Goal: Task Accomplishment & Management: Manage account settings

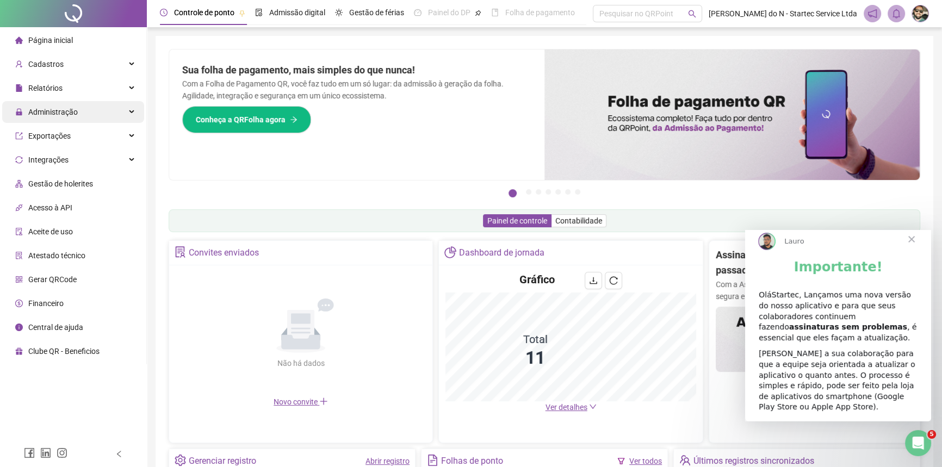
click at [130, 112] on icon at bounding box center [132, 112] width 5 height 0
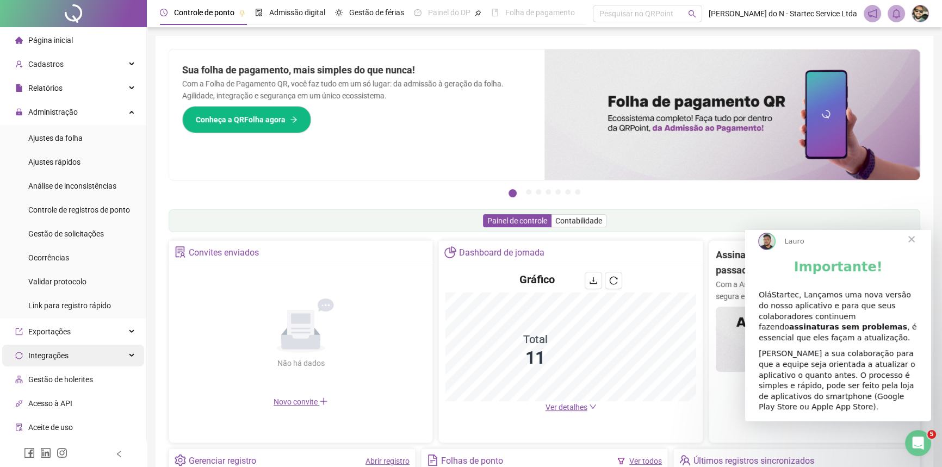
click at [130, 356] on icon at bounding box center [132, 356] width 5 height 0
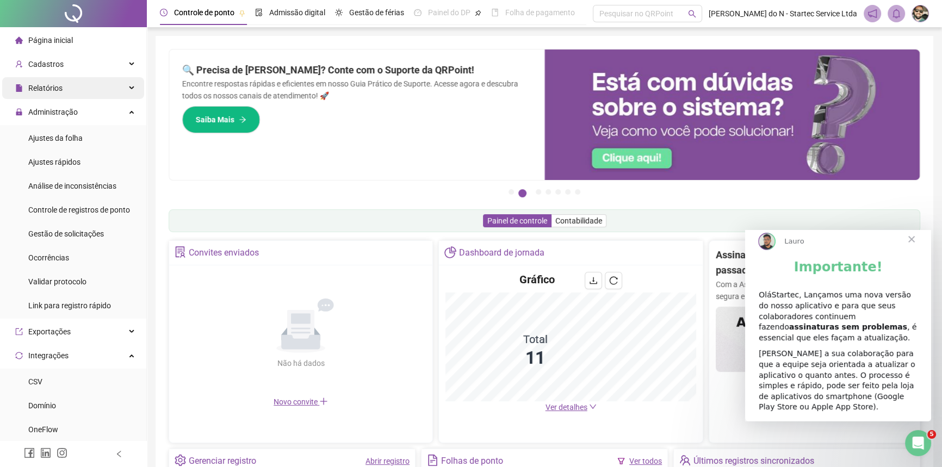
click at [122, 90] on div "Relatórios" at bounding box center [73, 88] width 142 height 22
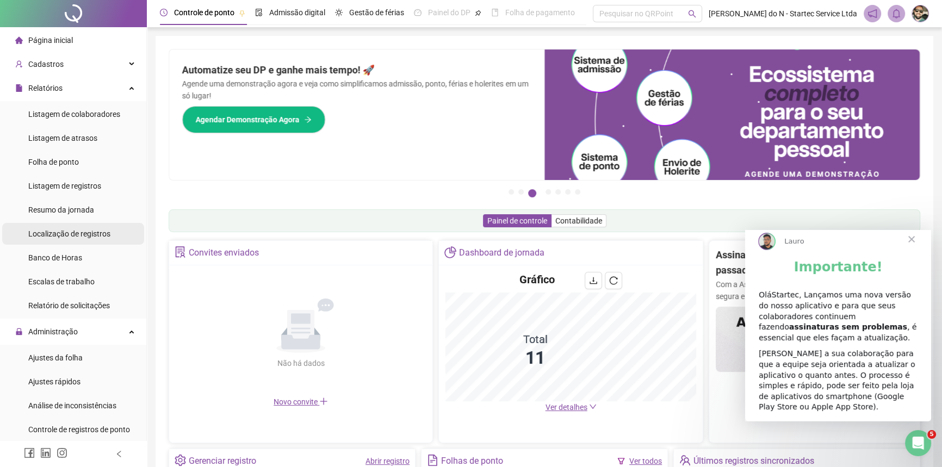
click at [80, 233] on span "Localização de registros" at bounding box center [69, 234] width 82 height 9
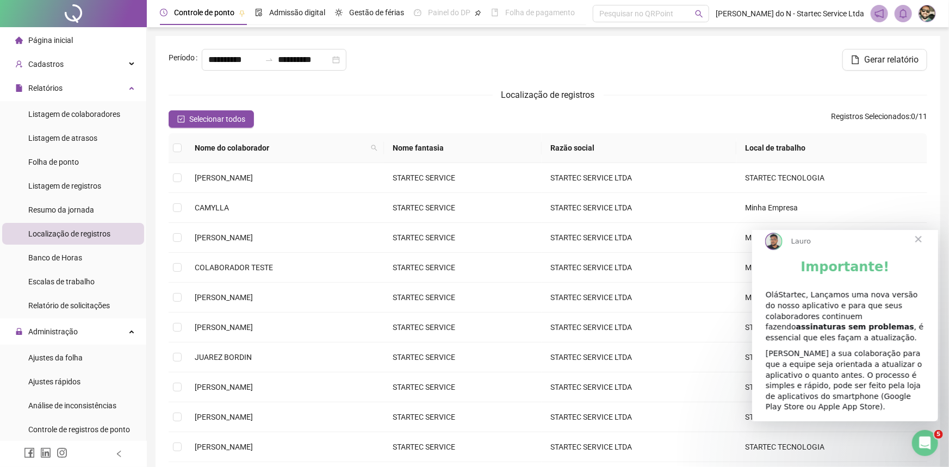
type input "**********"
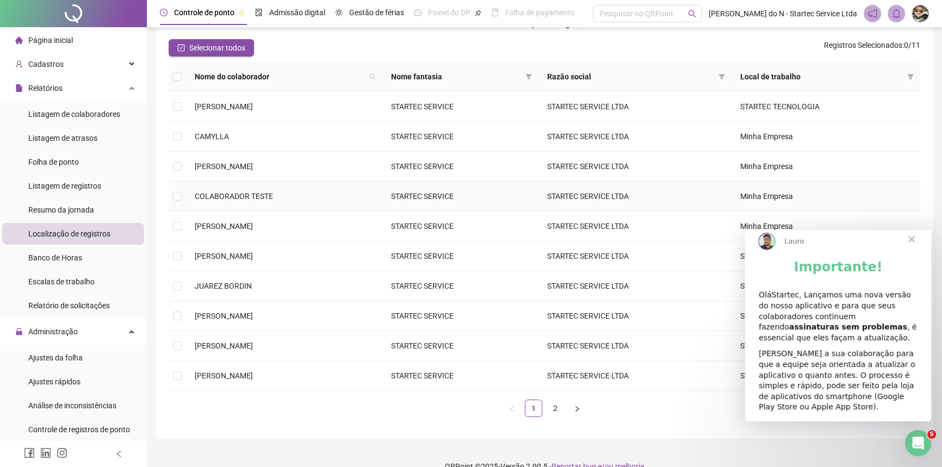
scroll to position [89, 0]
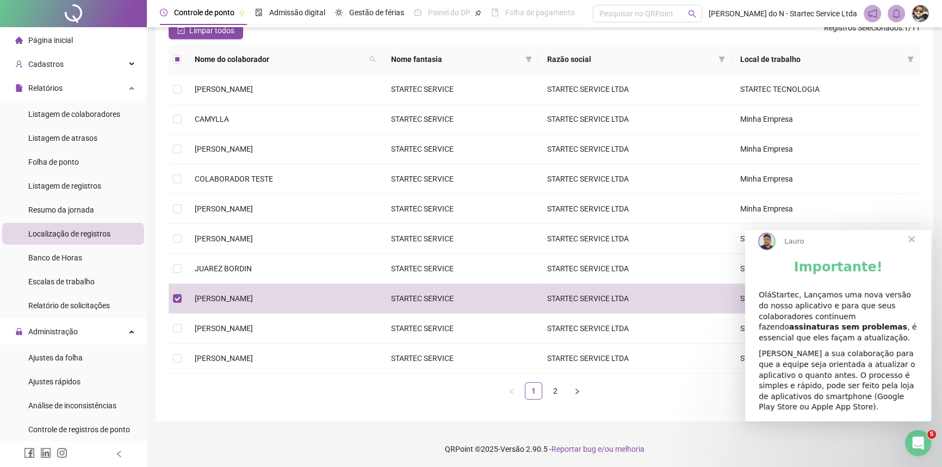
click at [911, 248] on span "Fechar" at bounding box center [911, 239] width 39 height 39
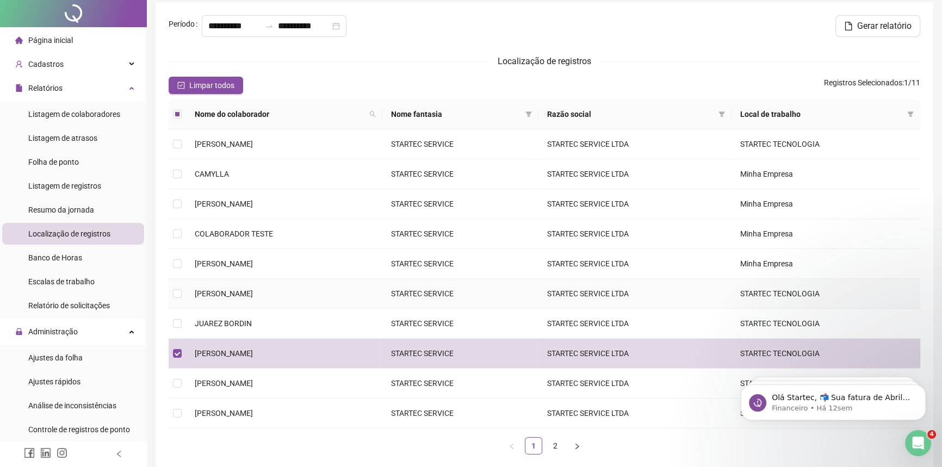
scroll to position [0, 0]
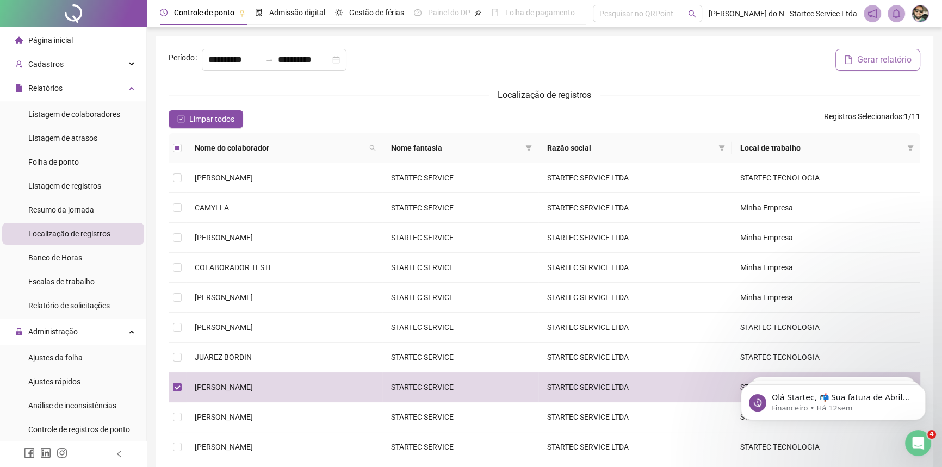
click at [876, 59] on span "Gerar relatório" at bounding box center [884, 59] width 54 height 13
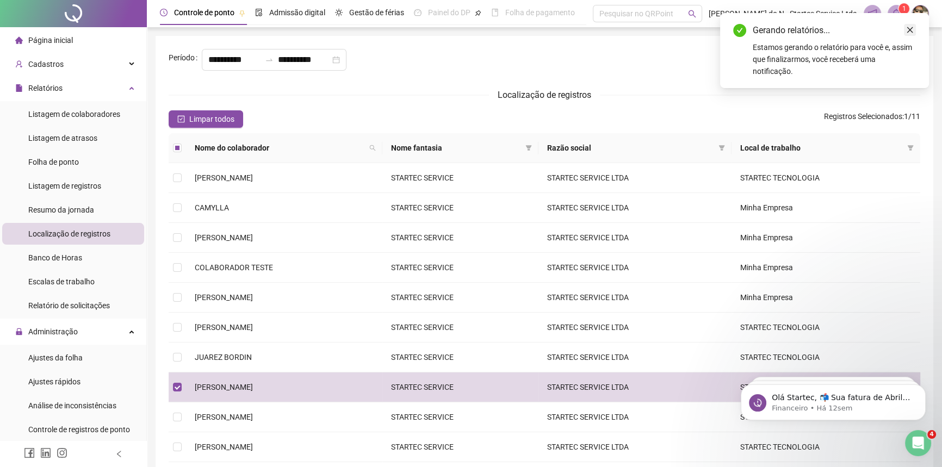
click at [909, 28] on icon "close" at bounding box center [910, 30] width 8 height 8
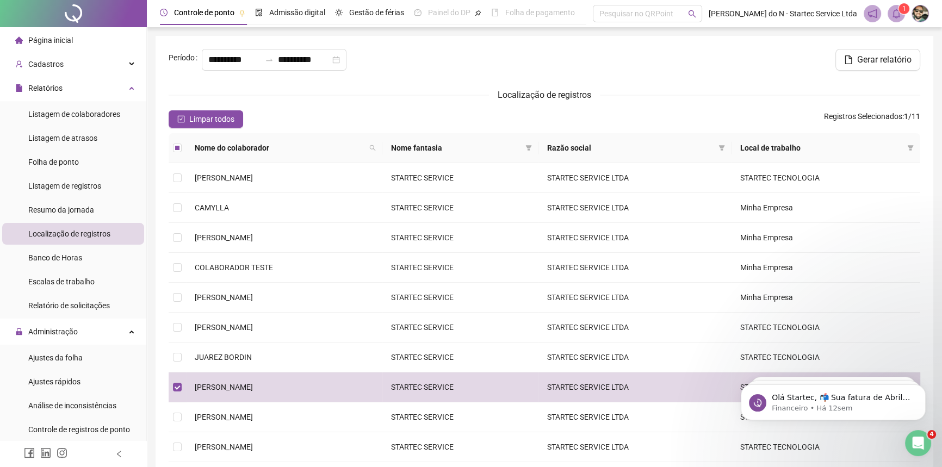
click at [897, 12] on icon "bell" at bounding box center [896, 14] width 10 height 10
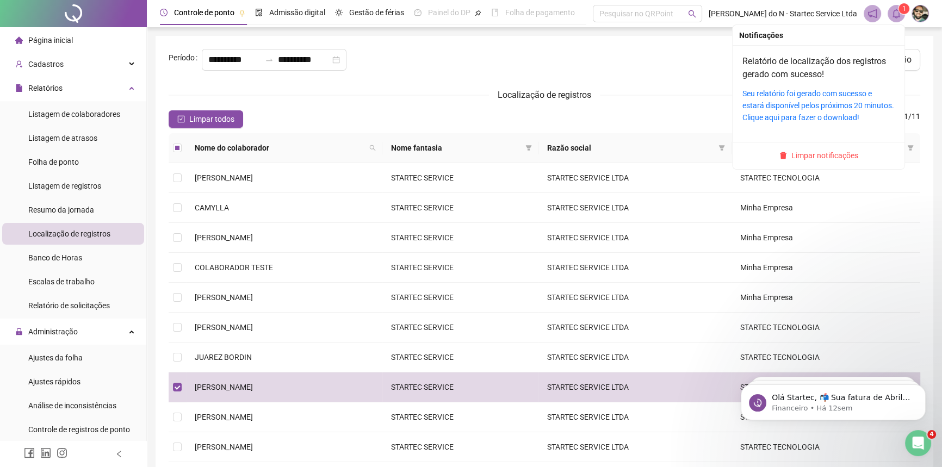
click at [814, 98] on div "Seu relatório foi gerado com sucesso e estará disponível pelos próximos 20 minu…" at bounding box center [818, 106] width 152 height 36
click at [809, 119] on link "Seu relatório foi gerado com sucesso e estará disponível pelos próximos 20 minu…" at bounding box center [818, 105] width 152 height 33
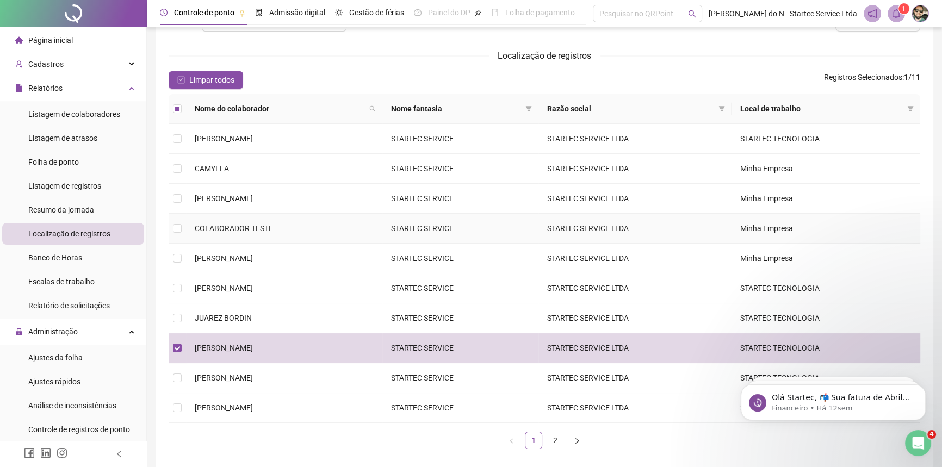
scroll to position [89, 0]
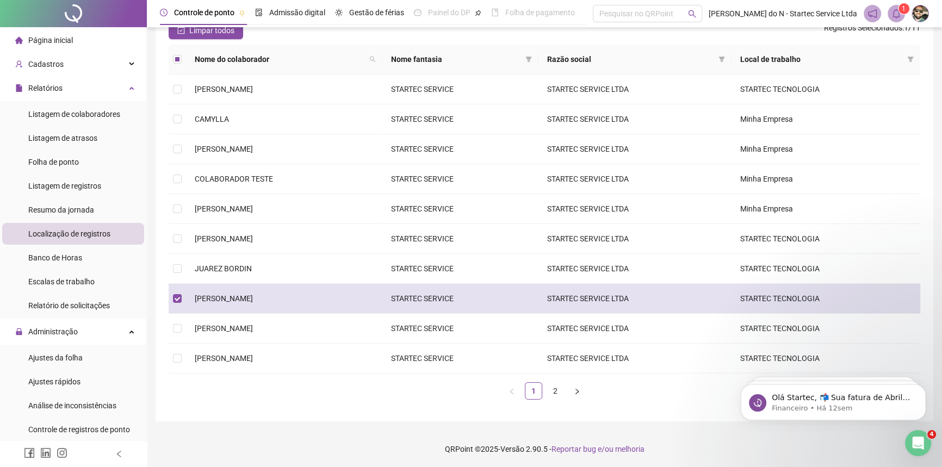
click at [253, 299] on span "[PERSON_NAME]" at bounding box center [224, 298] width 58 height 9
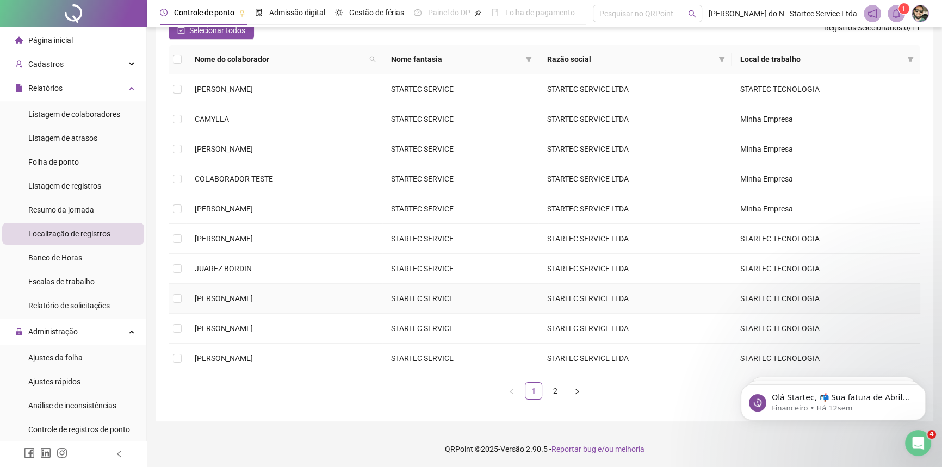
click at [253, 299] on span "[PERSON_NAME]" at bounding box center [224, 298] width 58 height 9
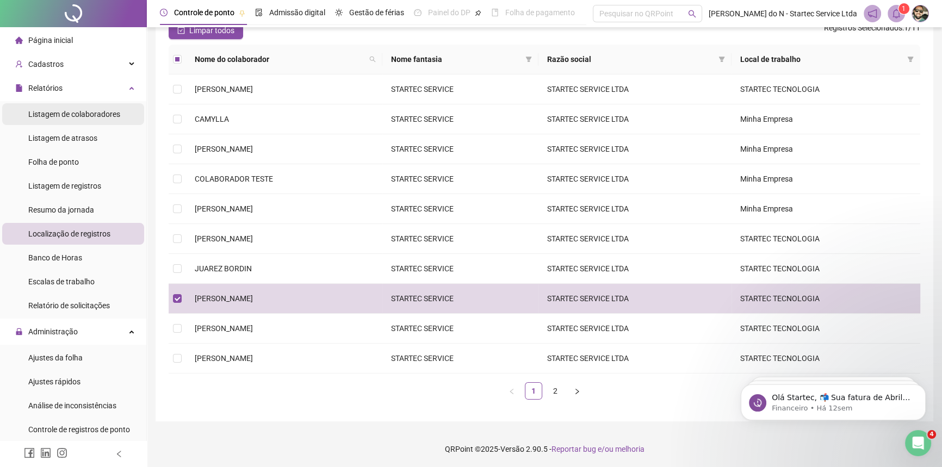
click at [61, 119] on div "Listagem de colaboradores" at bounding box center [74, 114] width 92 height 22
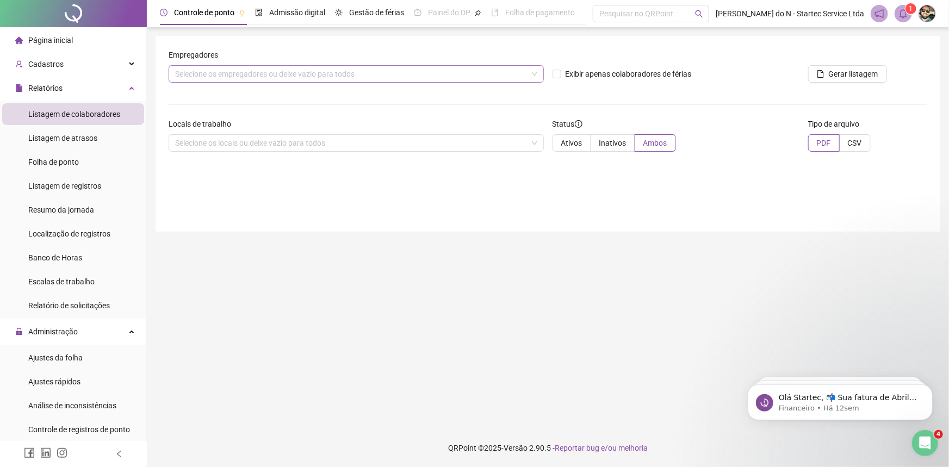
click at [230, 72] on div "Selecione os empregadores ou deixe vazio para todos" at bounding box center [356, 73] width 375 height 17
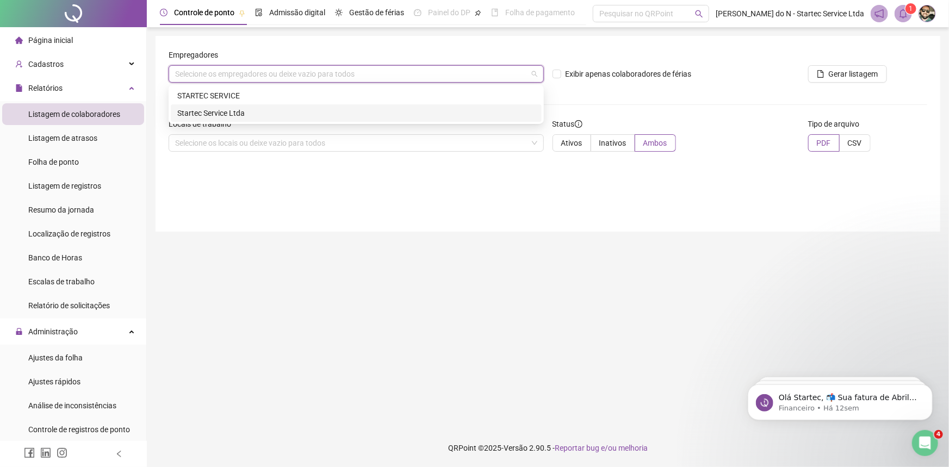
click at [232, 117] on div "Startec Service Ltda" at bounding box center [356, 113] width 358 height 12
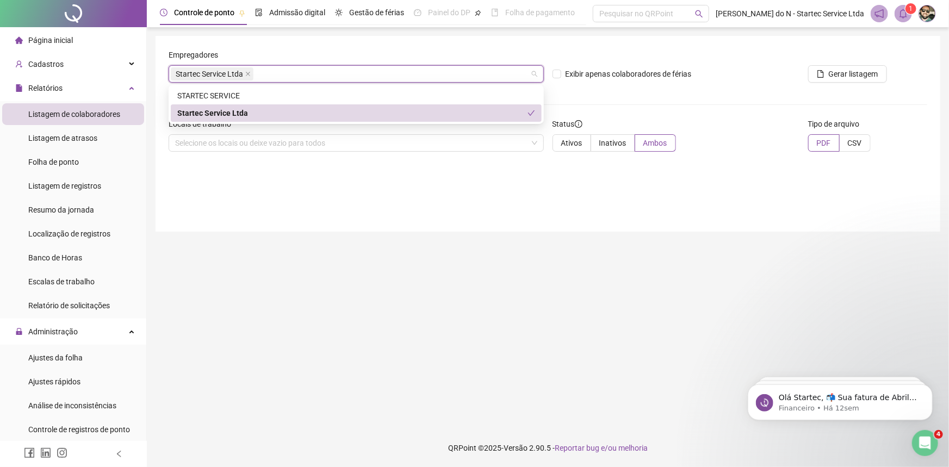
click at [448, 195] on div "Empregadores Startec Service Ltda Exibir apenas colaboradores de férias Gerar l…" at bounding box center [548, 134] width 785 height 196
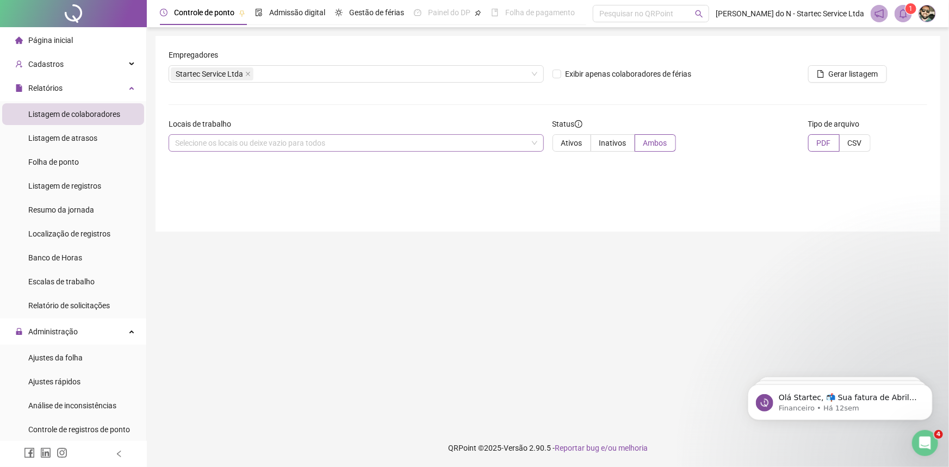
click at [484, 149] on div "Selecione os locais ou deixe vazio para todos" at bounding box center [356, 142] width 375 height 17
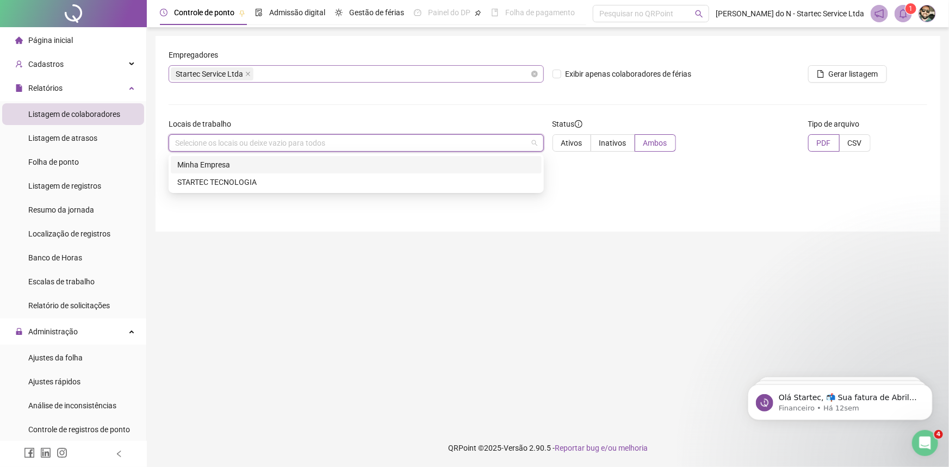
click at [261, 76] on div "Startec Service Ltda" at bounding box center [356, 73] width 375 height 17
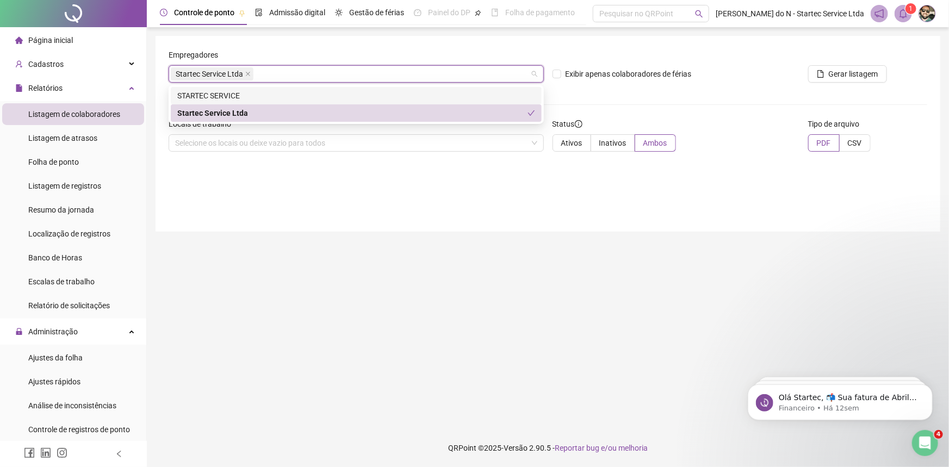
click at [238, 95] on div "STARTEC SERVICE" at bounding box center [356, 96] width 358 height 12
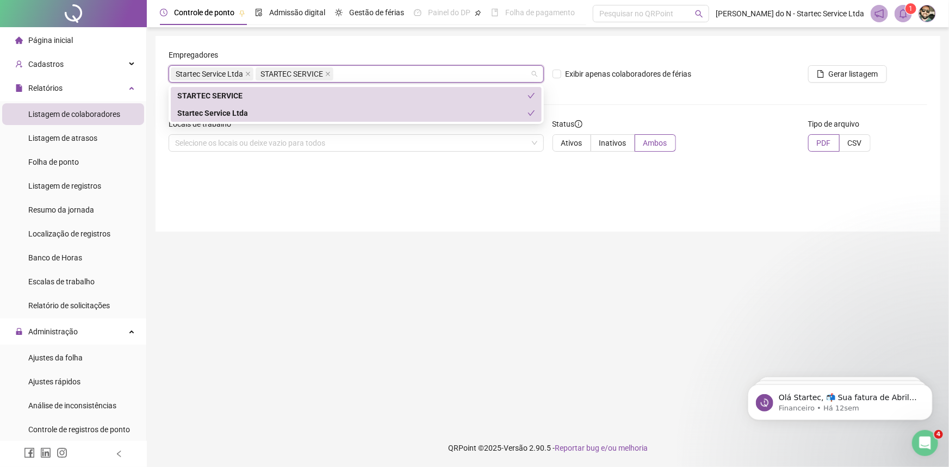
click at [492, 212] on div "Empregadores Startec Service Ltda STARTEC SERVICE Exibir apenas colaboradores d…" at bounding box center [548, 134] width 785 height 196
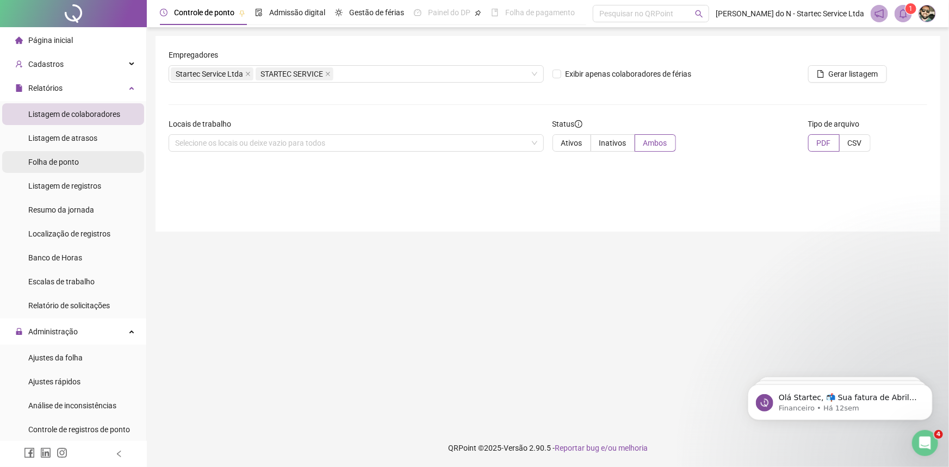
click at [68, 162] on span "Folha de ponto" at bounding box center [53, 162] width 51 height 9
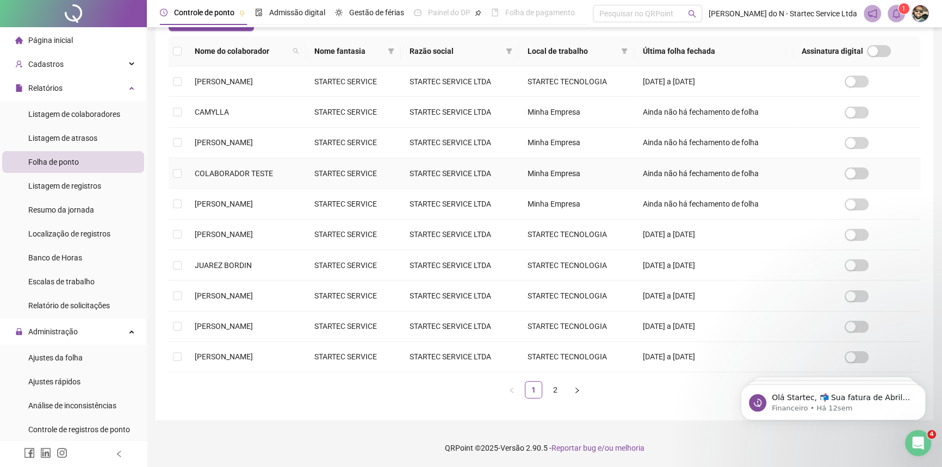
scroll to position [168, 0]
click at [235, 293] on span "[PERSON_NAME]" at bounding box center [224, 296] width 58 height 9
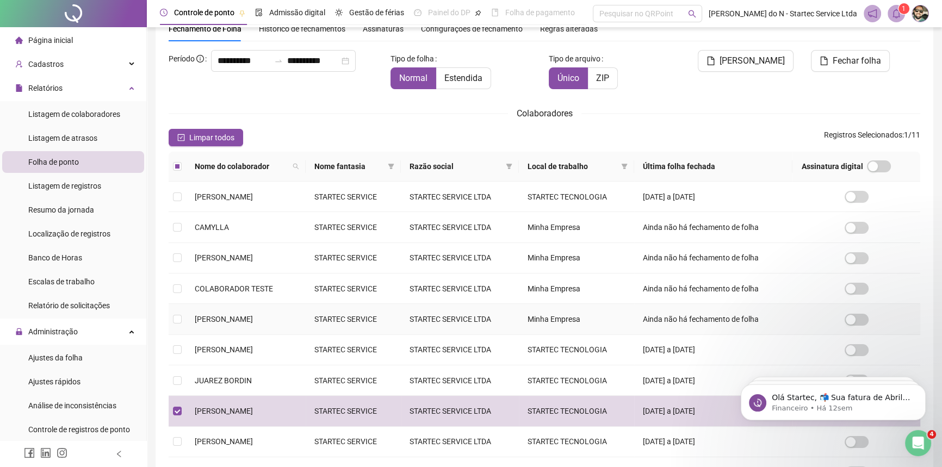
scroll to position [0, 0]
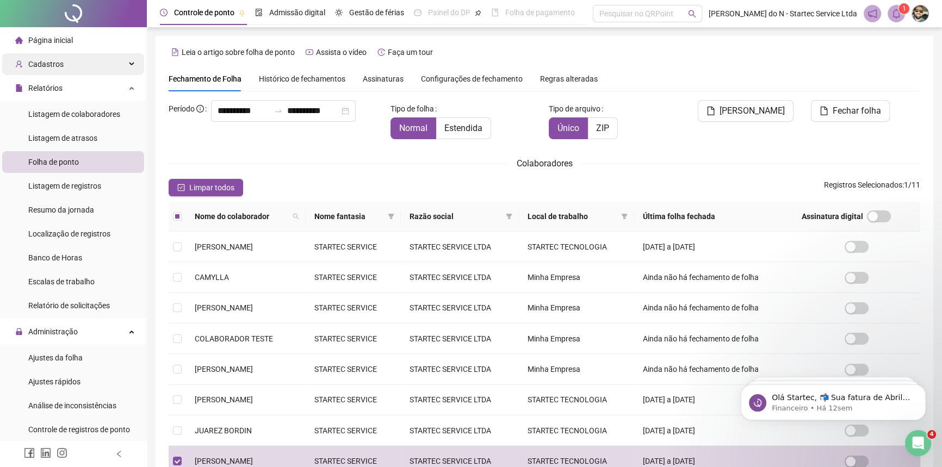
click at [63, 65] on div "Cadastros" at bounding box center [73, 64] width 142 height 22
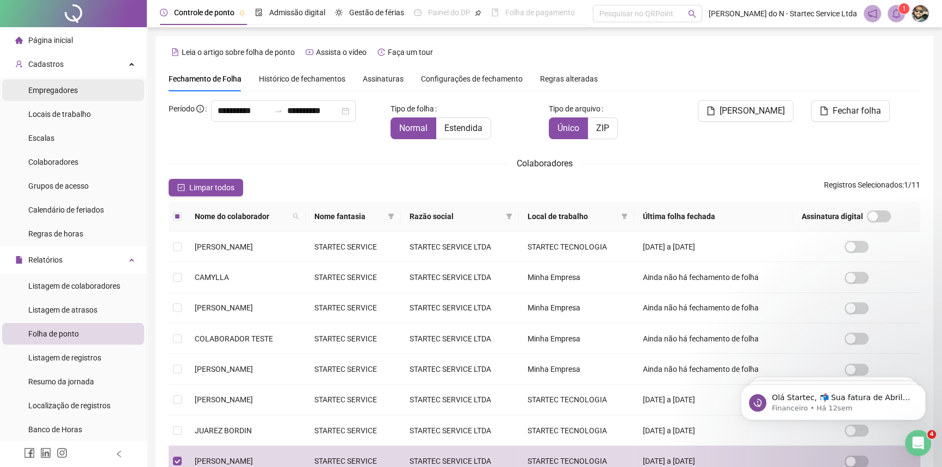
click at [62, 90] on span "Empregadores" at bounding box center [52, 90] width 49 height 9
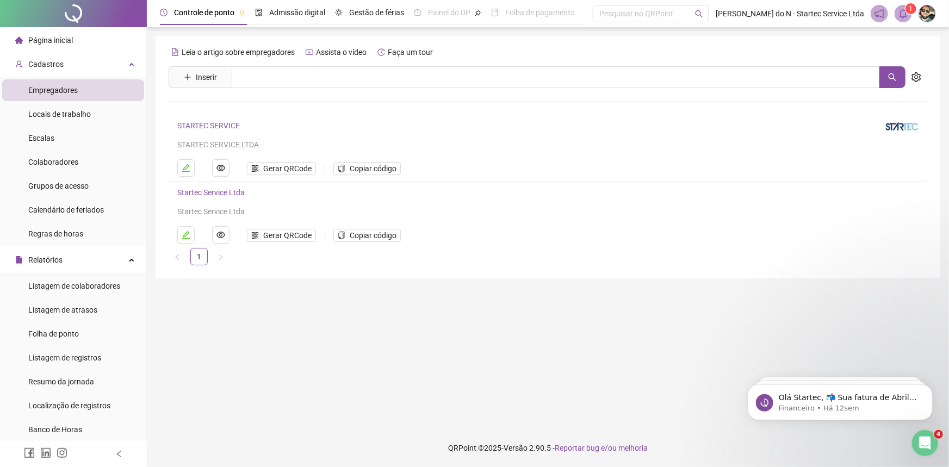
click at [201, 125] on link "STARTEC SERVICE" at bounding box center [208, 125] width 63 height 9
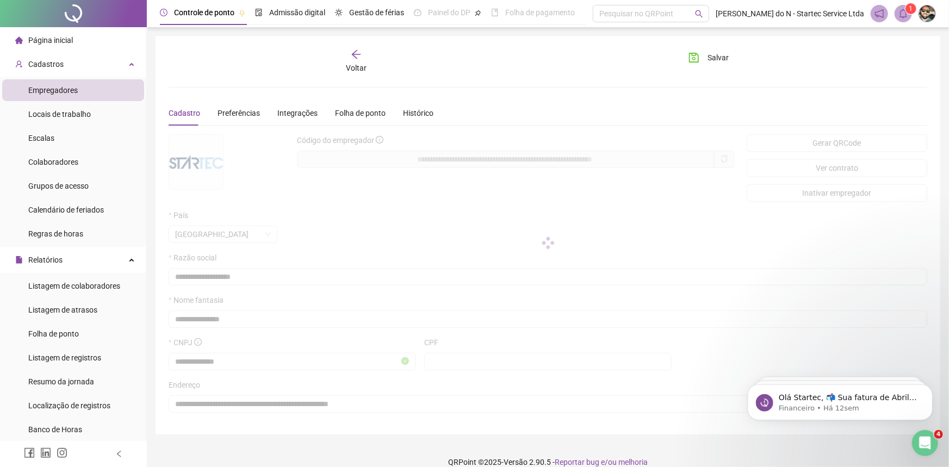
type input "**********"
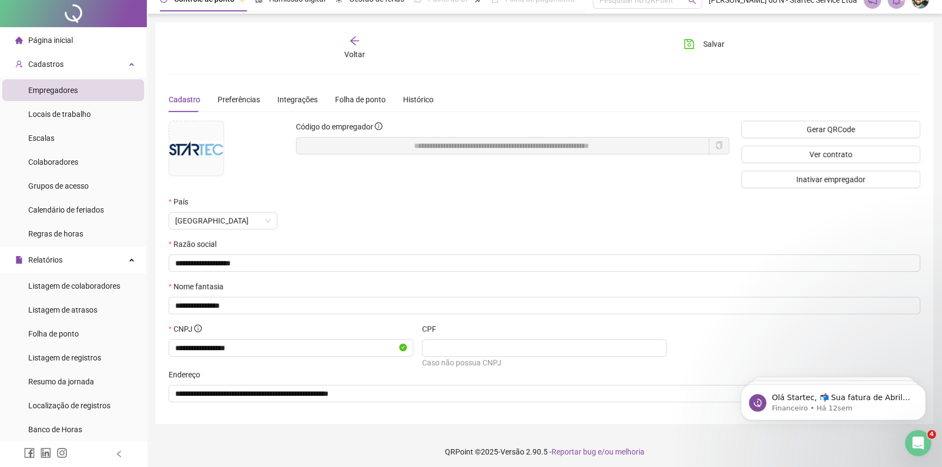
scroll to position [17, 0]
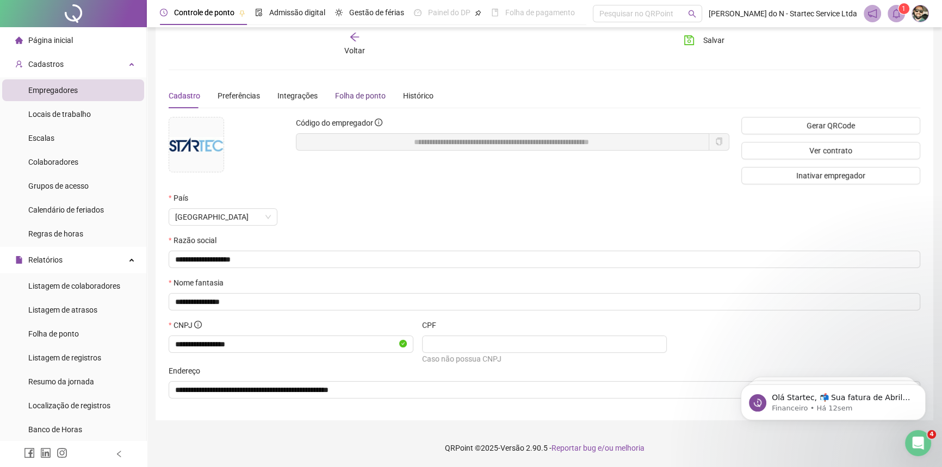
click at [361, 92] on div "Folha de ponto" at bounding box center [360, 96] width 51 height 12
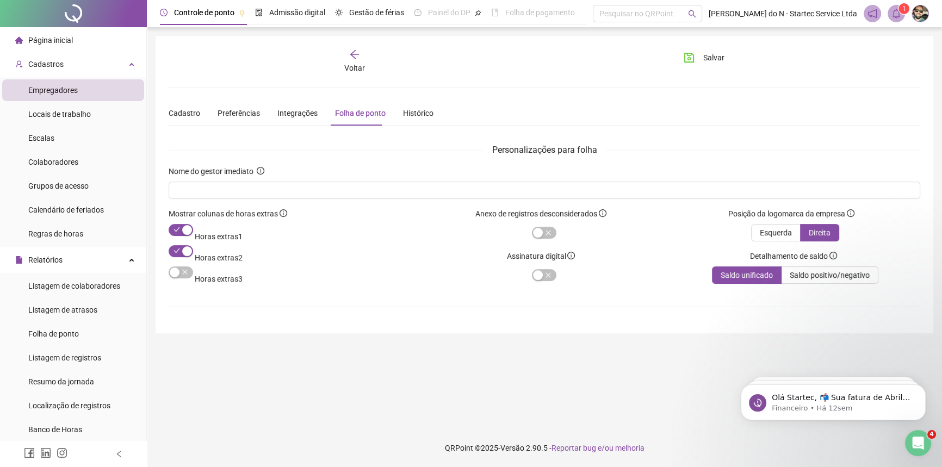
scroll to position [0, 0]
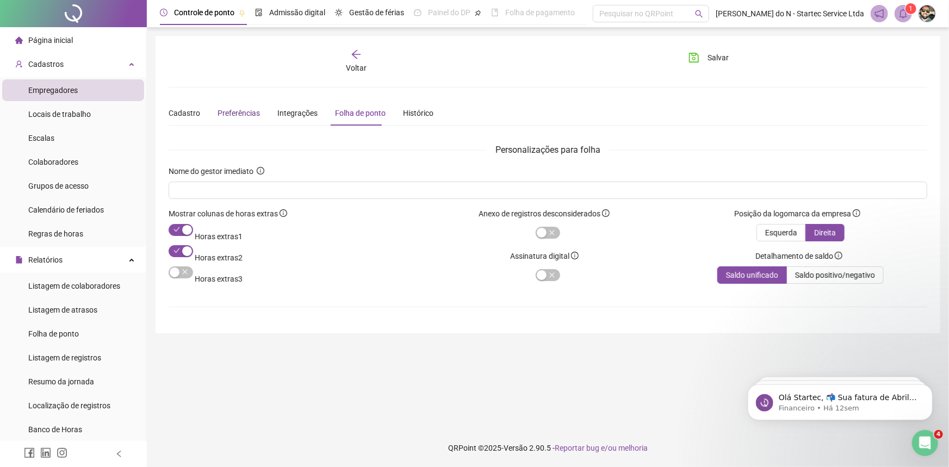
click at [233, 110] on span "Preferências" at bounding box center [239, 113] width 42 height 9
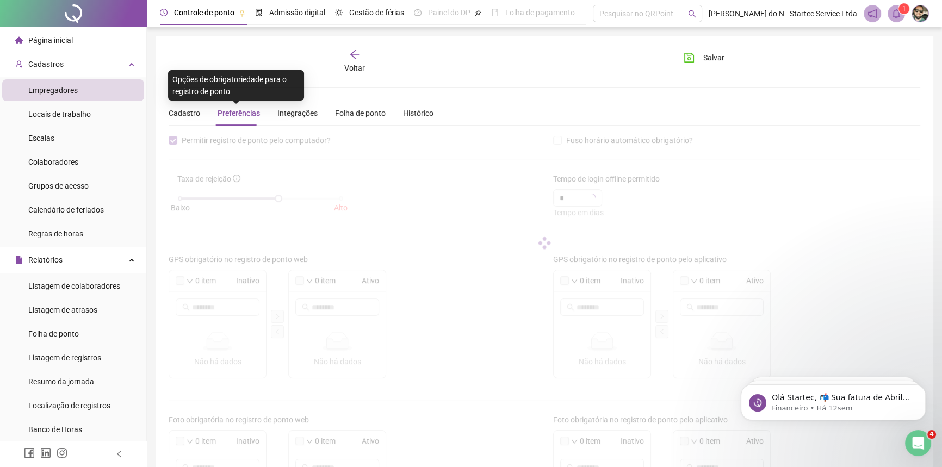
click at [244, 113] on span "Preferências" at bounding box center [239, 113] width 42 height 9
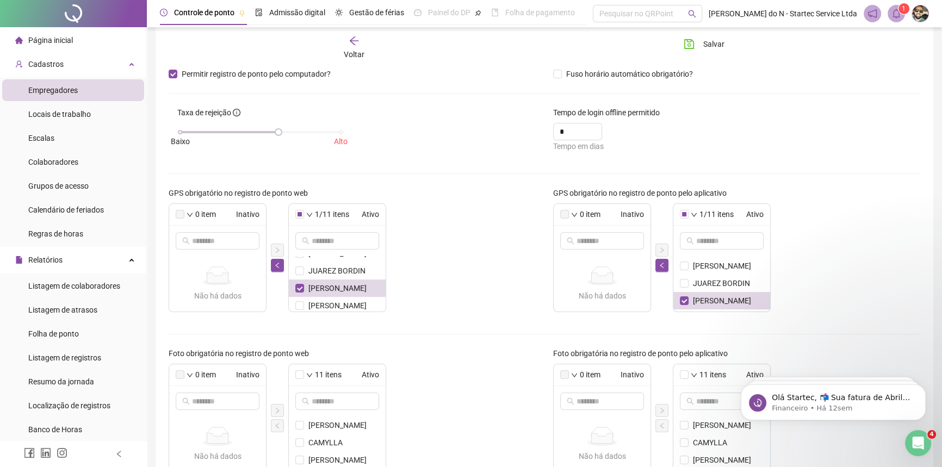
scroll to position [49, 0]
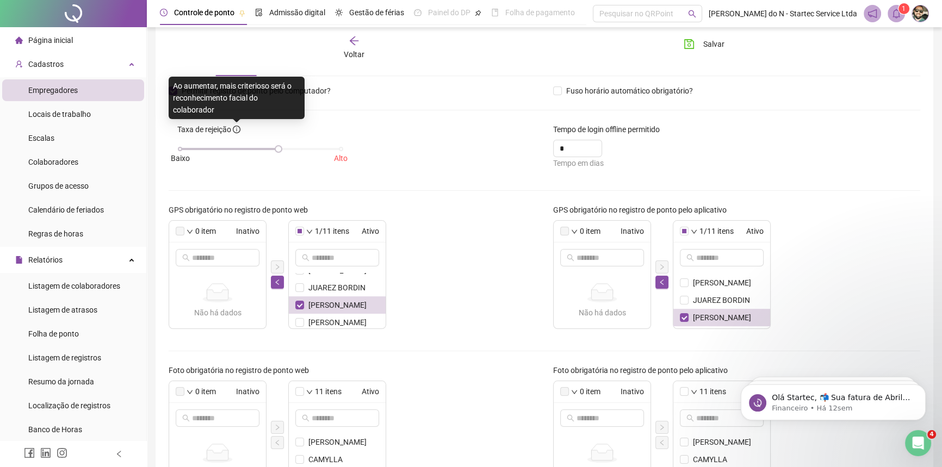
click at [234, 129] on icon "info-circle" at bounding box center [237, 130] width 8 height 8
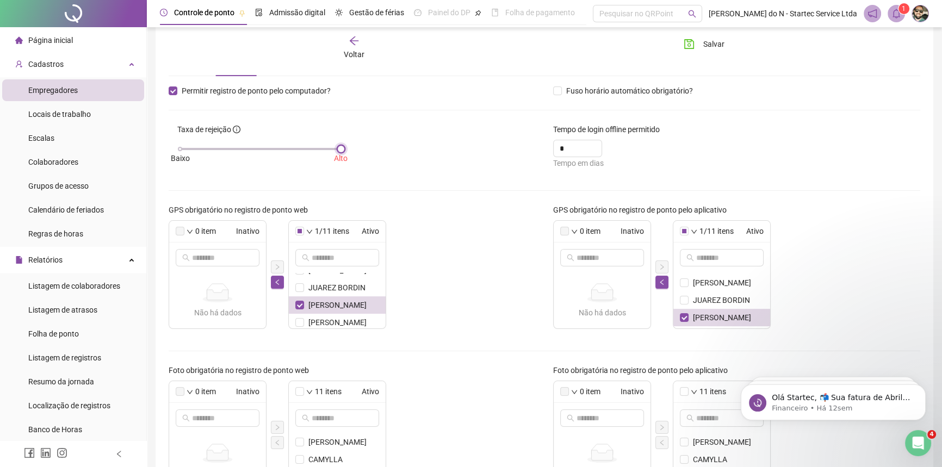
drag, startPoint x: 279, startPoint y: 147, endPoint x: 357, endPoint y: 155, distance: 78.1
click at [357, 155] on div "Taxa de rejeição [GEOGRAPHIC_DATA]" at bounding box center [352, 150] width 385 height 54
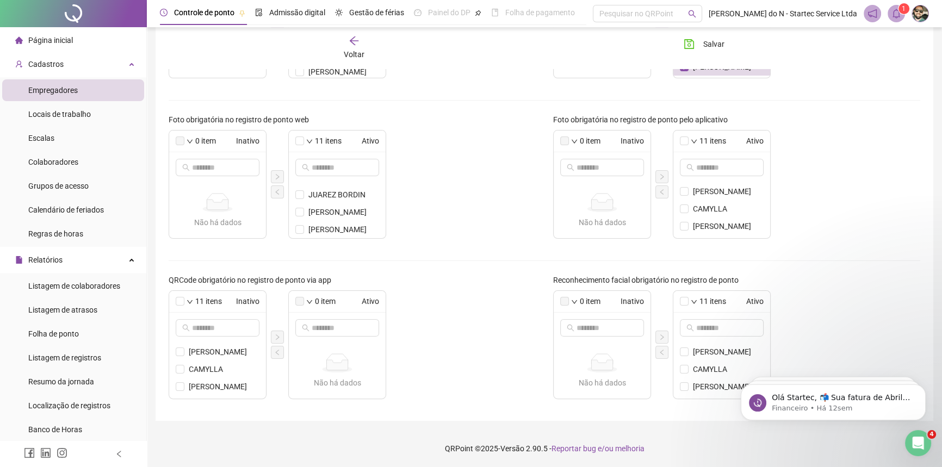
scroll to position [86, 0]
click at [294, 228] on li "[PERSON_NAME]" at bounding box center [337, 227] width 97 height 17
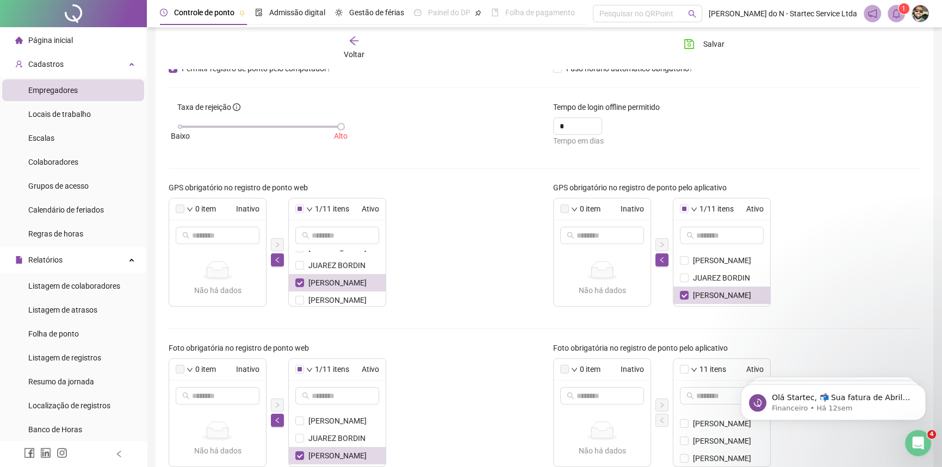
scroll to position [0, 0]
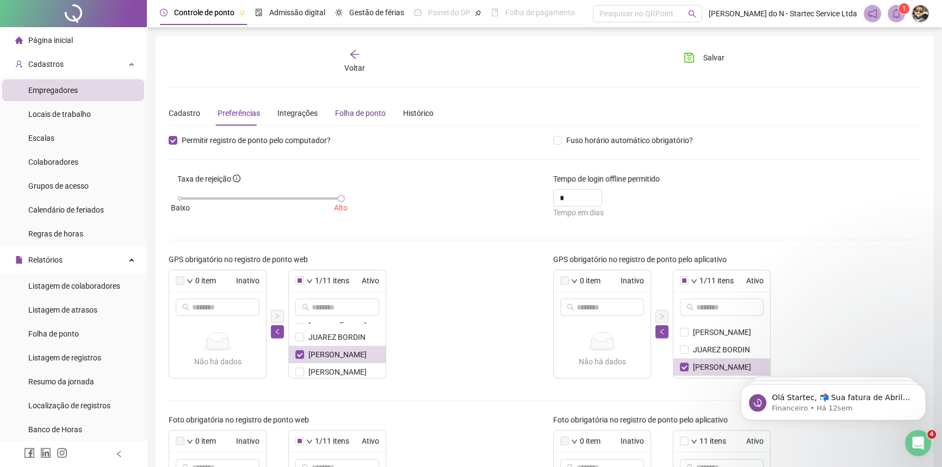
click at [371, 110] on div "Folha de ponto" at bounding box center [360, 113] width 51 height 12
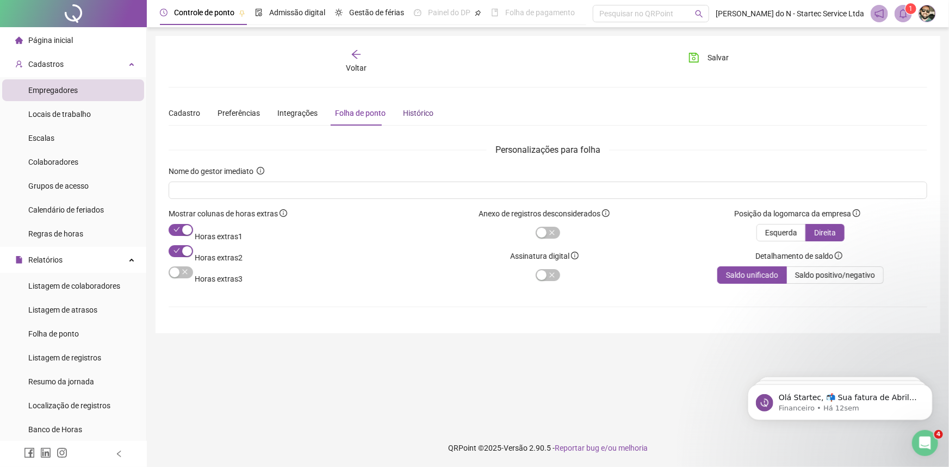
click at [408, 109] on div "Histórico" at bounding box center [418, 113] width 30 height 12
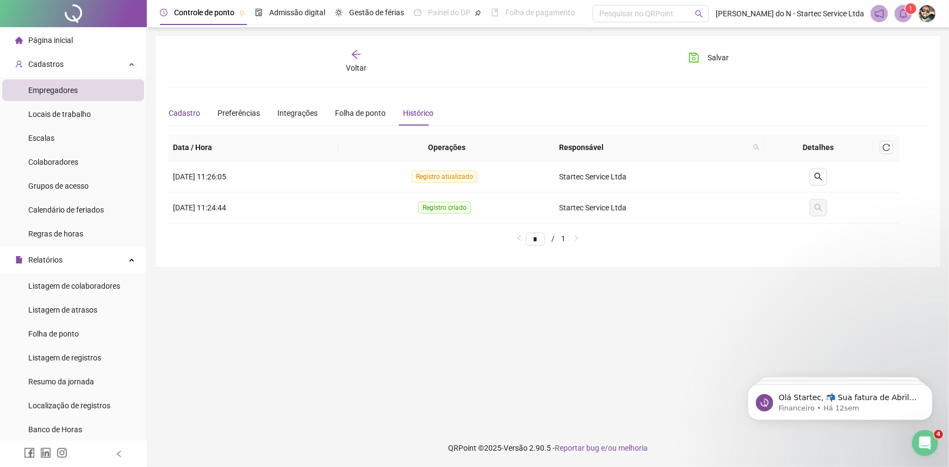
click at [180, 116] on div "Cadastro" at bounding box center [185, 113] width 32 height 12
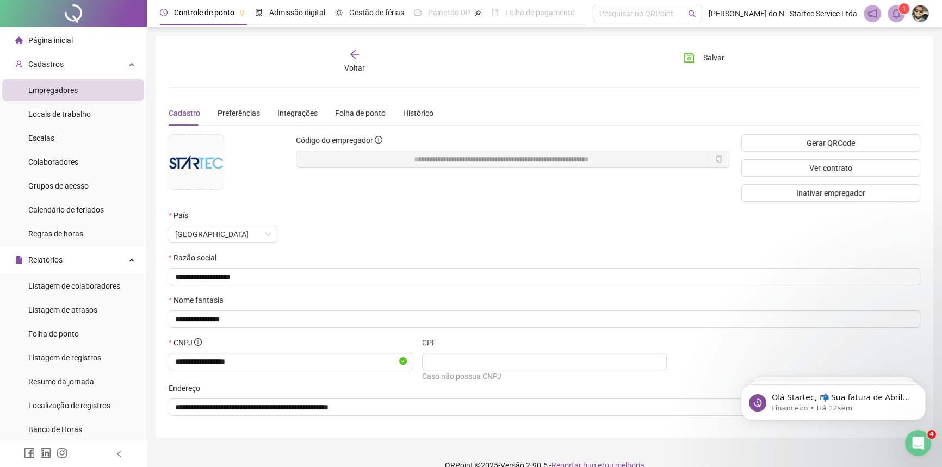
click at [354, 54] on icon "arrow-left" at bounding box center [354, 54] width 9 height 9
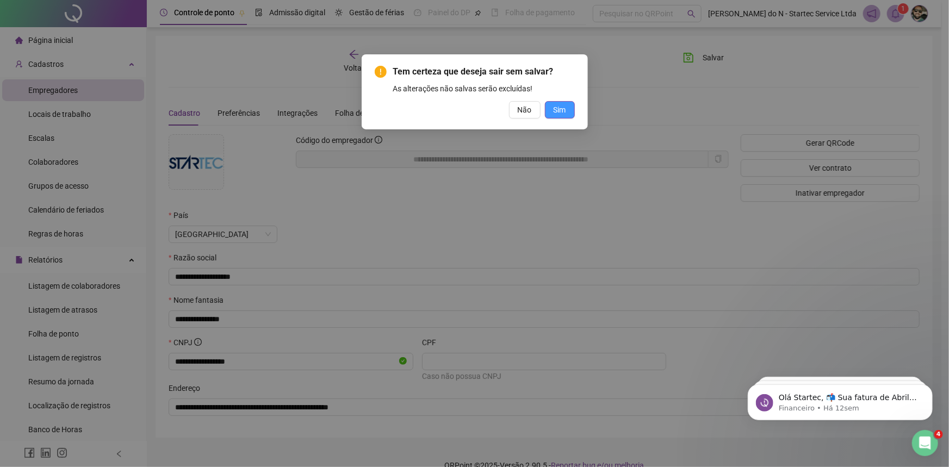
click at [559, 110] on span "Sim" at bounding box center [560, 110] width 13 height 12
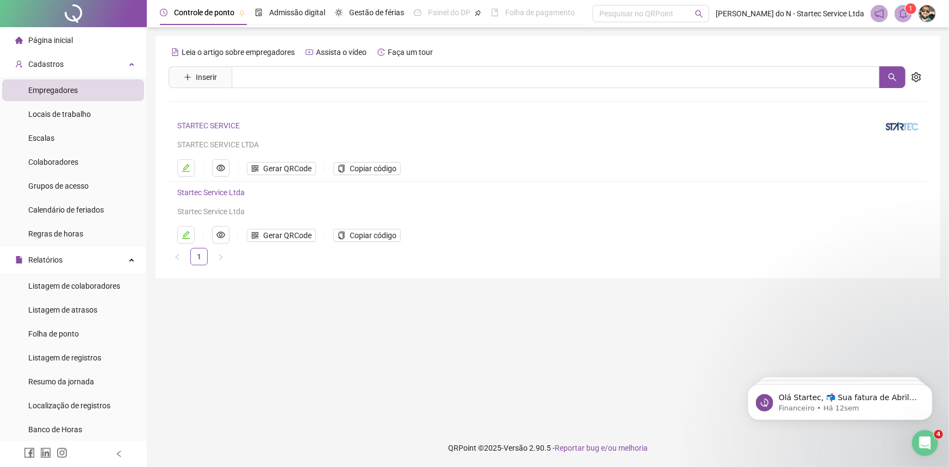
click at [213, 193] on link "Startec Service Ltda" at bounding box center [210, 192] width 67 height 9
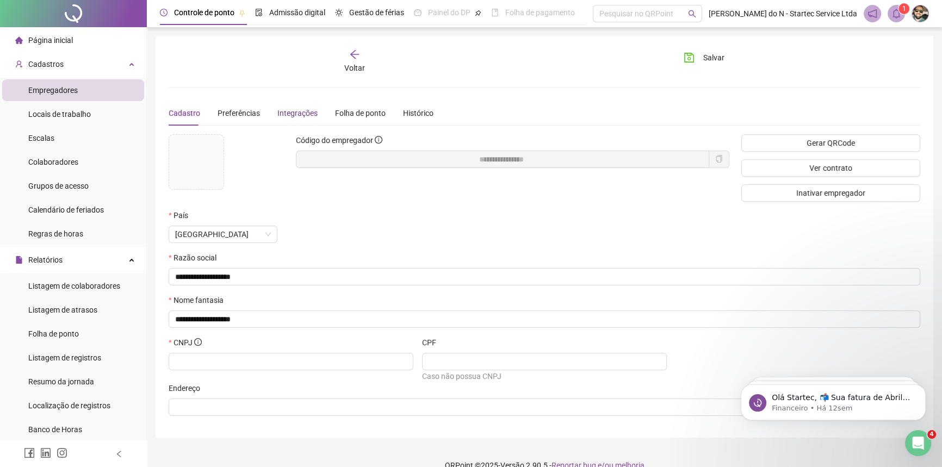
click at [290, 113] on div "Integrações" at bounding box center [297, 113] width 40 height 12
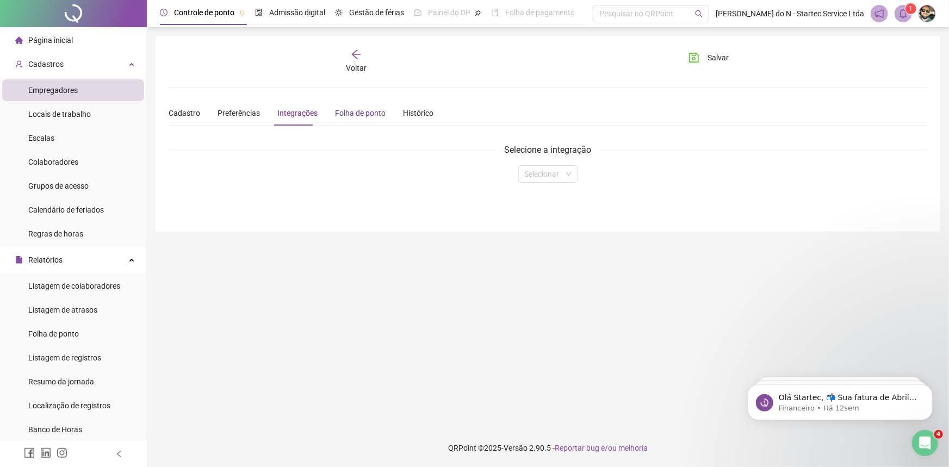
click at [352, 111] on div "Folha de ponto" at bounding box center [360, 113] width 51 height 12
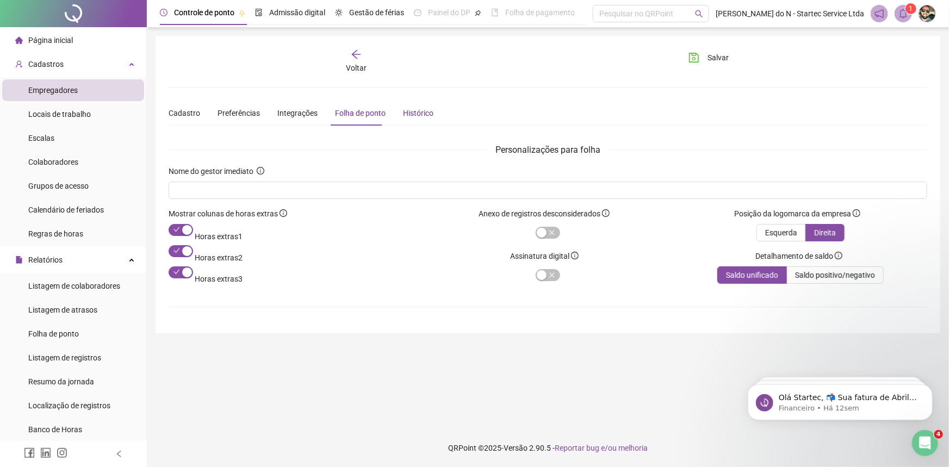
click at [423, 113] on div "Histórico" at bounding box center [418, 113] width 30 height 12
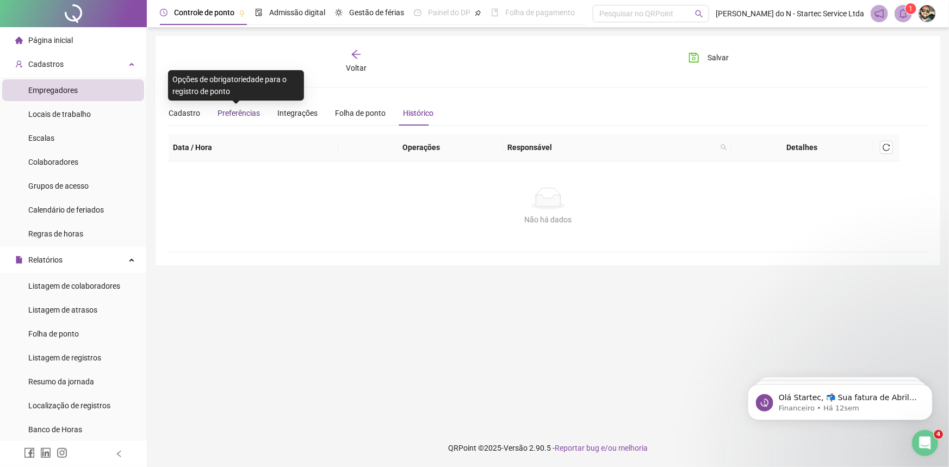
click at [234, 111] on span "Preferências" at bounding box center [239, 113] width 42 height 9
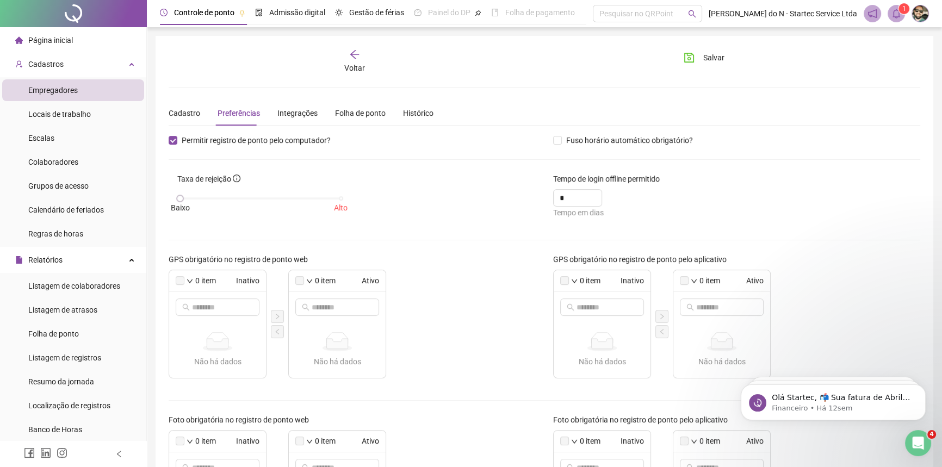
click at [357, 58] on icon "arrow-left" at bounding box center [354, 54] width 11 height 11
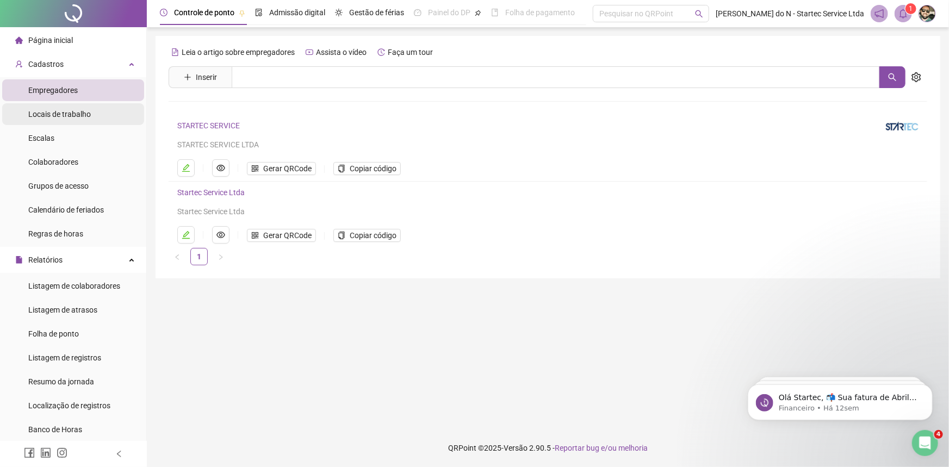
click at [78, 117] on span "Locais de trabalho" at bounding box center [59, 114] width 63 height 9
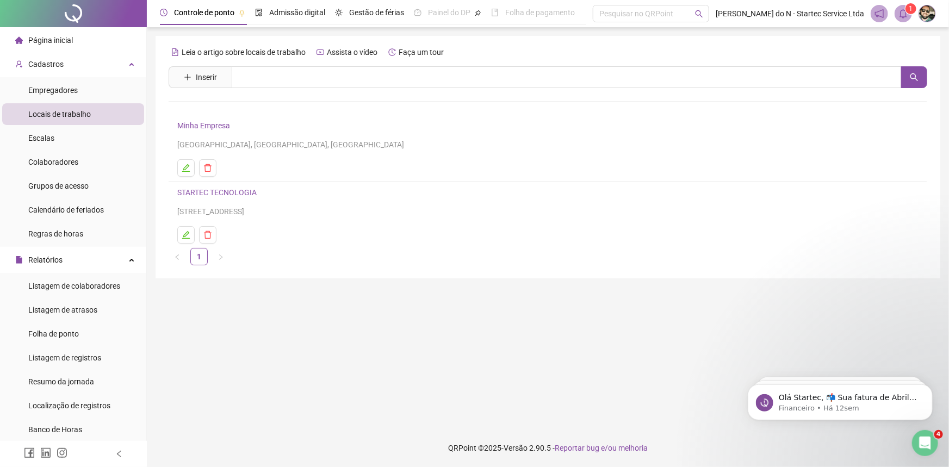
click at [192, 128] on link "Minha Empresa" at bounding box center [203, 125] width 53 height 9
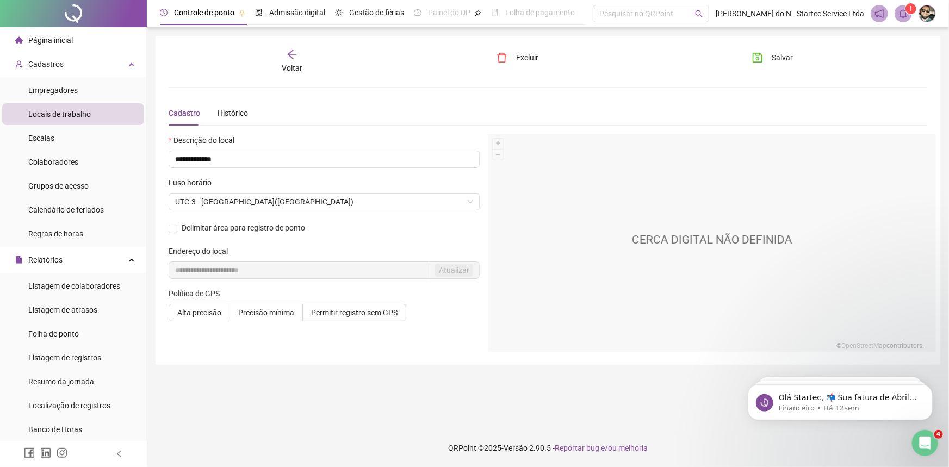
click at [284, 64] on span "Voltar" at bounding box center [292, 68] width 21 height 9
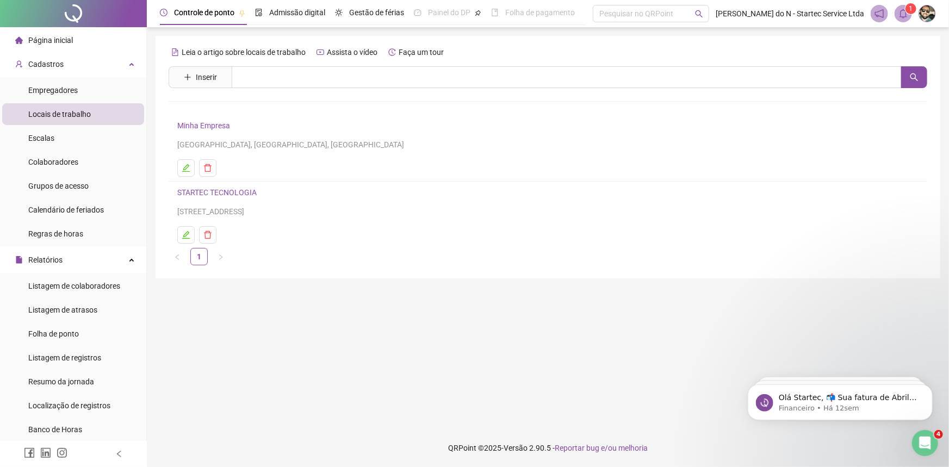
click at [223, 193] on link "STARTEC TECNOLOGIA" at bounding box center [216, 192] width 79 height 9
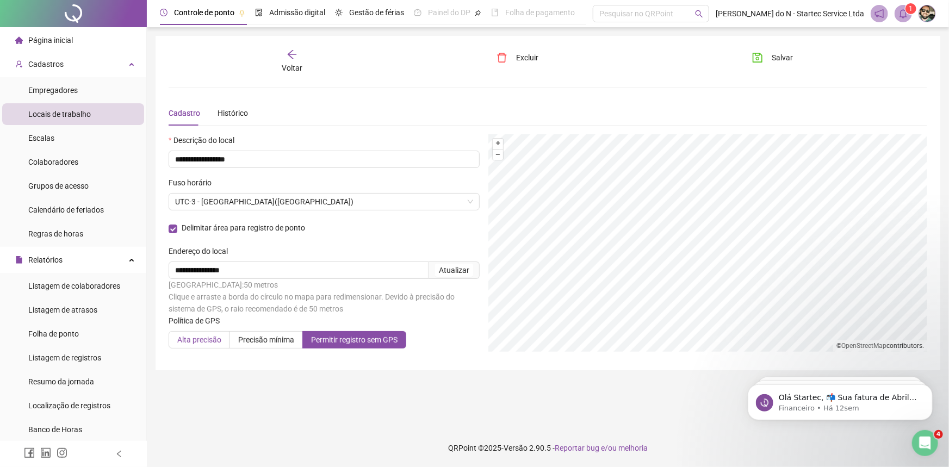
click at [206, 340] on span "Alta precisão" at bounding box center [199, 340] width 44 height 9
click at [459, 267] on div "Atualizar" at bounding box center [454, 270] width 30 height 12
click at [704, 102] on div "**********" at bounding box center [548, 229] width 759 height 257
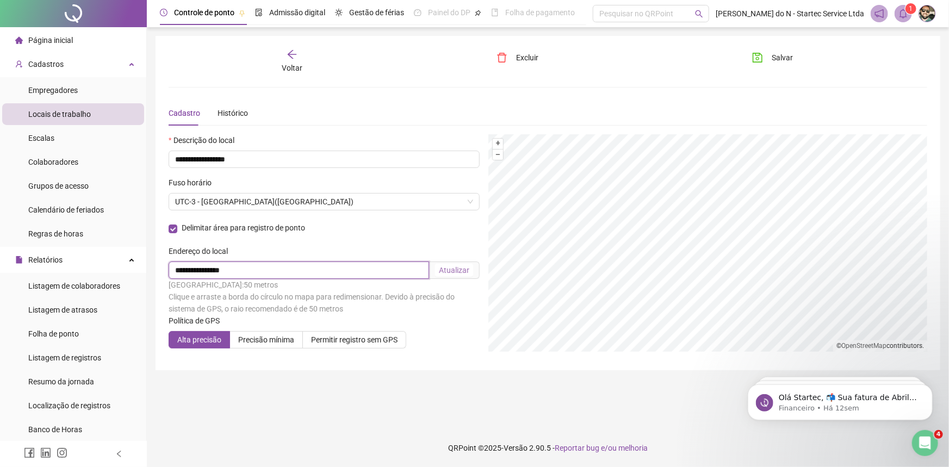
click at [290, 270] on input "**********" at bounding box center [299, 270] width 261 height 17
type input "**********"
click at [459, 269] on div "Atualizar" at bounding box center [454, 270] width 30 height 12
click at [277, 157] on input "**********" at bounding box center [324, 159] width 311 height 17
type input "**********"
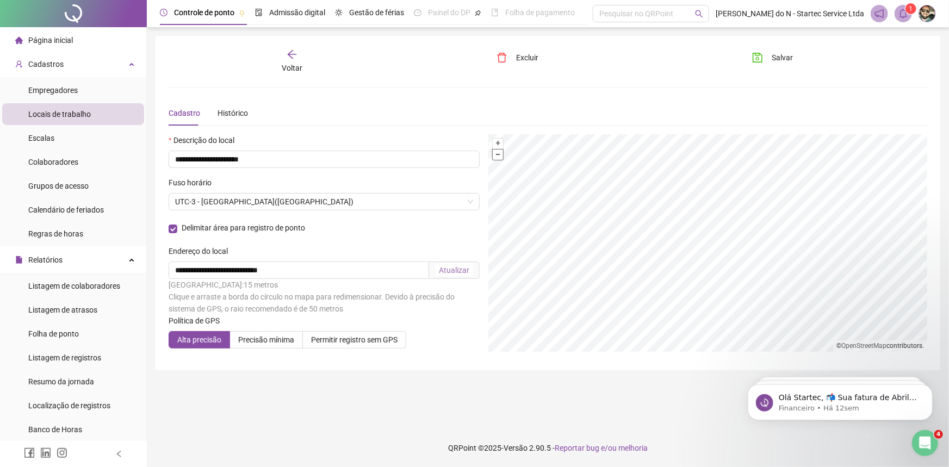
click at [499, 154] on button "–" at bounding box center [498, 155] width 10 height 10
click at [462, 268] on div "Atualizar" at bounding box center [454, 270] width 30 height 12
click at [777, 56] on span "Salvar" at bounding box center [782, 58] width 21 height 12
click at [232, 112] on div "Histórico" at bounding box center [233, 113] width 30 height 12
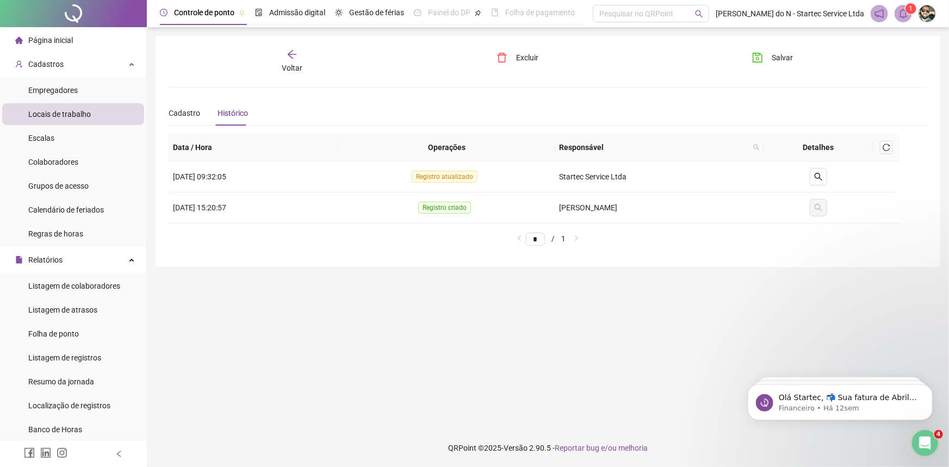
click at [232, 112] on div "Histórico" at bounding box center [233, 113] width 30 height 12
click at [49, 167] on div "Colaboradores" at bounding box center [53, 162] width 50 height 22
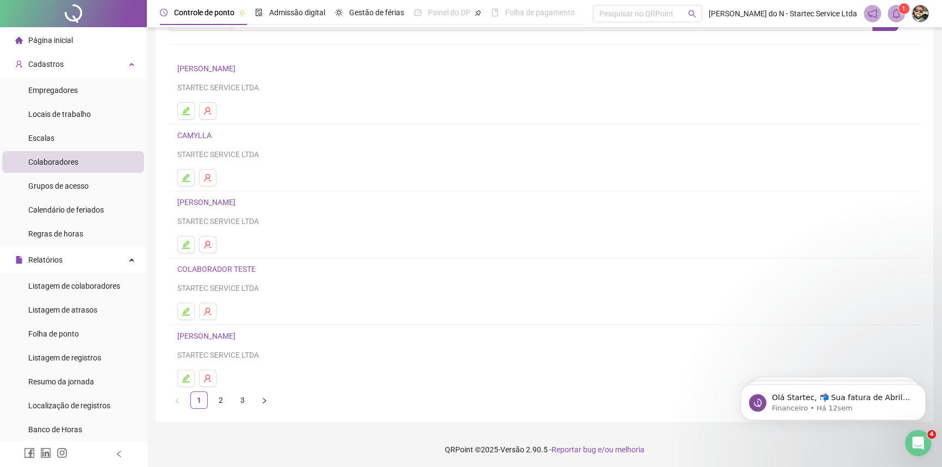
scroll to position [58, 0]
click at [219, 395] on link "2" at bounding box center [221, 399] width 16 height 16
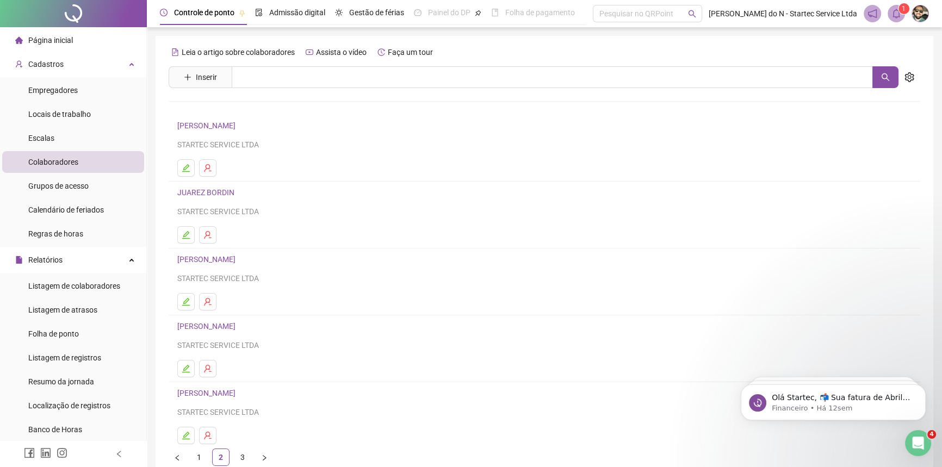
scroll to position [49, 0]
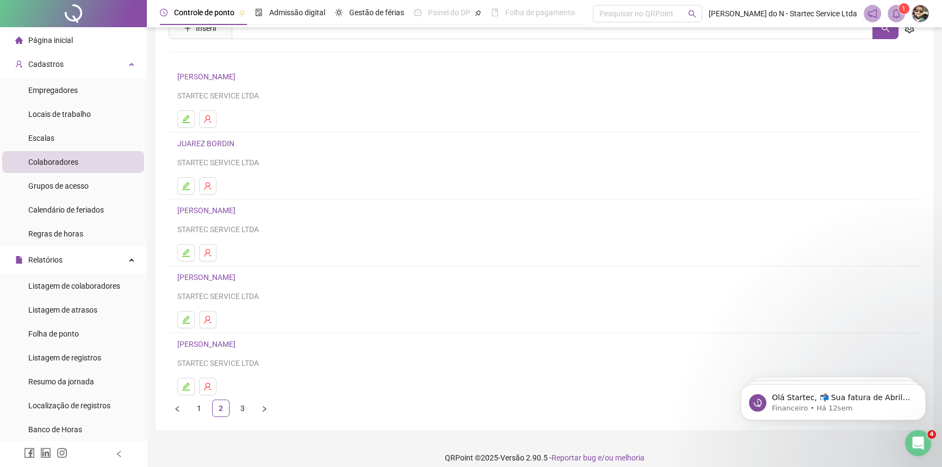
click at [230, 212] on link "[PERSON_NAME]" at bounding box center [207, 210] width 61 height 9
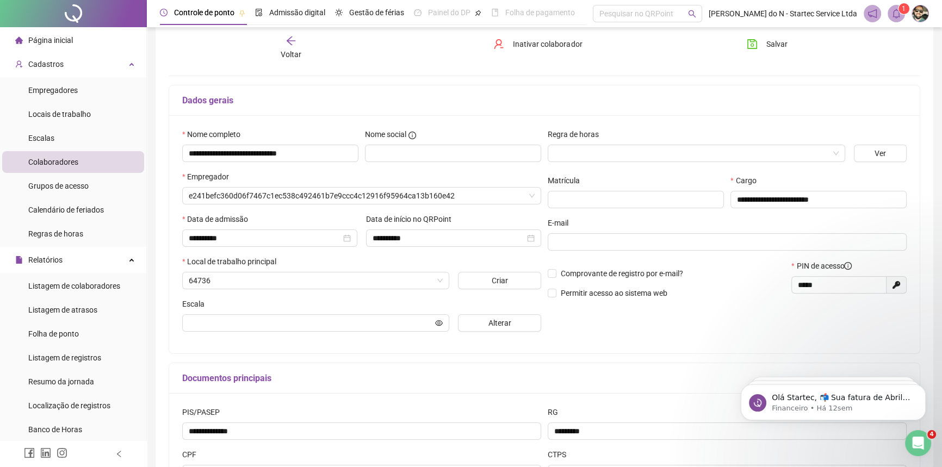
scroll to position [54, 0]
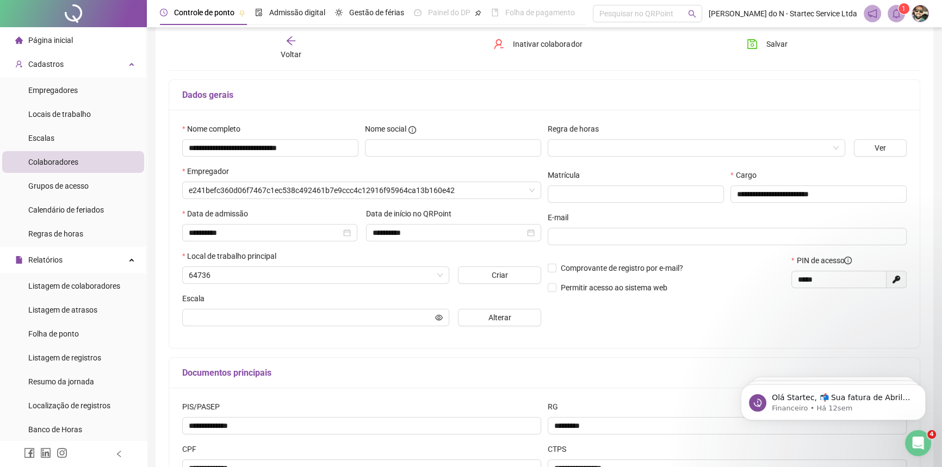
type input "**********"
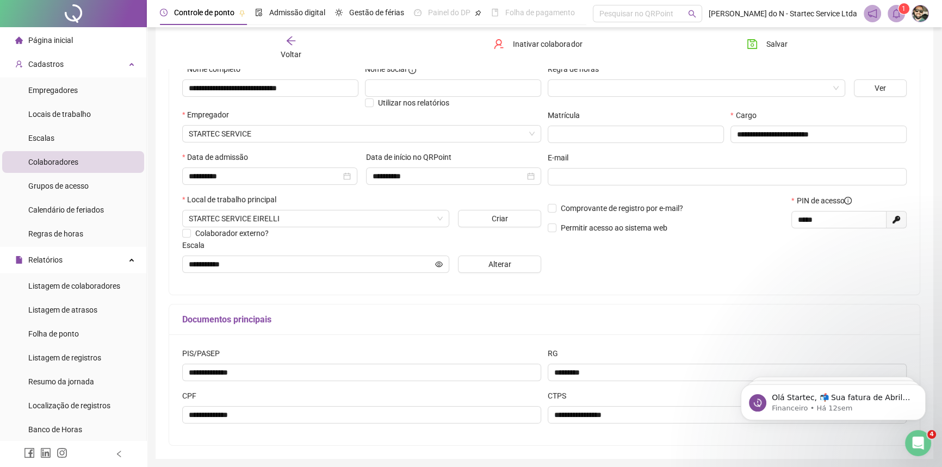
scroll to position [5, 0]
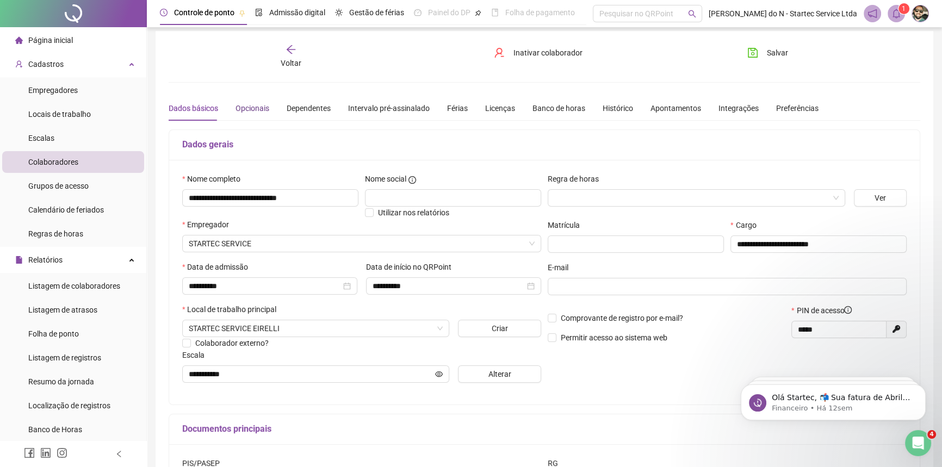
click at [255, 109] on div "Opcionais" at bounding box center [253, 108] width 34 height 12
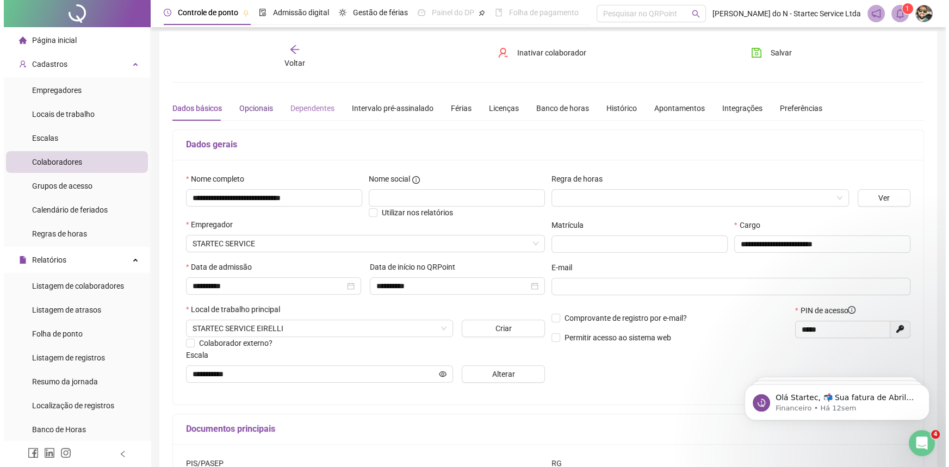
scroll to position [0, 0]
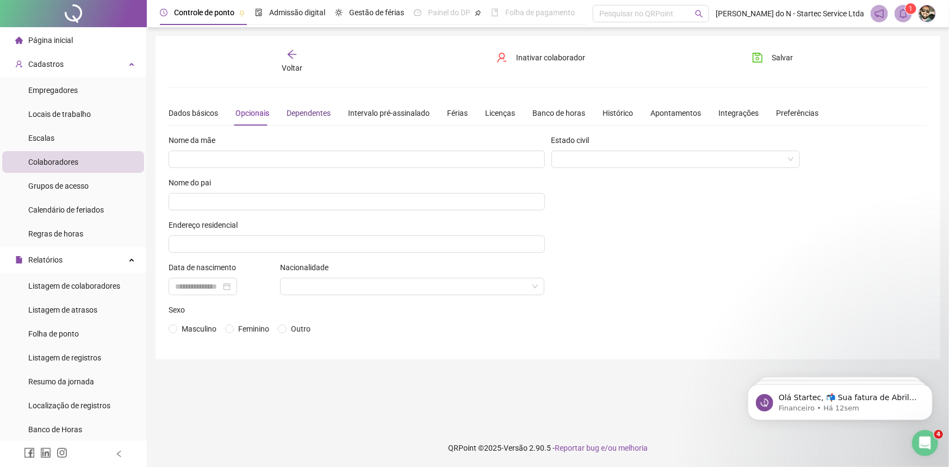
click at [313, 112] on div "Dependentes" at bounding box center [309, 113] width 44 height 12
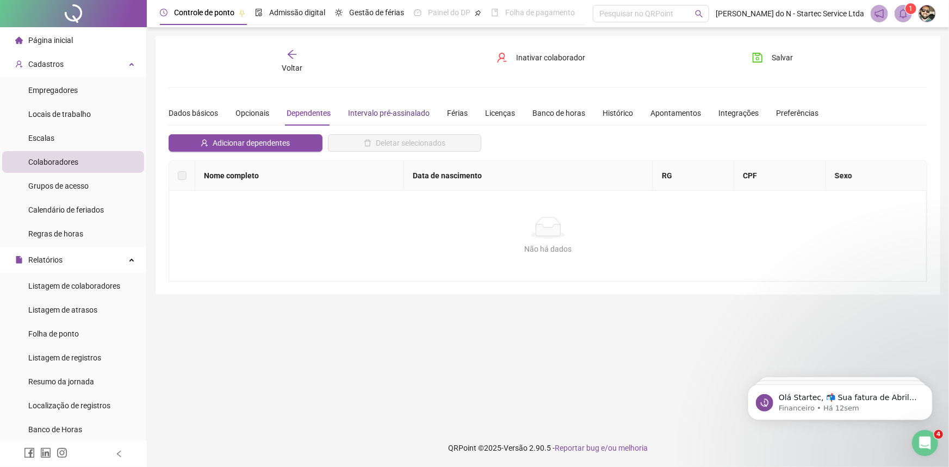
click at [375, 114] on div "Intervalo pré-assinalado" at bounding box center [389, 113] width 82 height 12
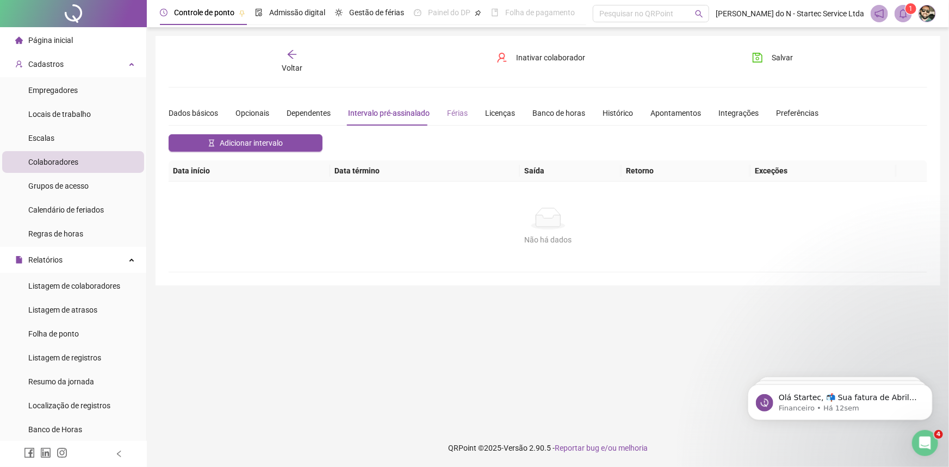
click at [451, 119] on div "Férias" at bounding box center [457, 113] width 21 height 25
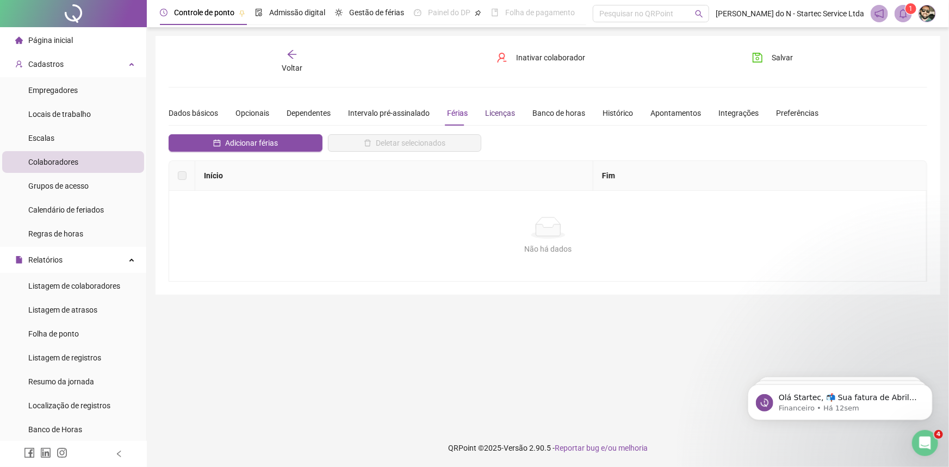
click at [493, 114] on div "Licenças" at bounding box center [500, 113] width 30 height 12
click at [556, 114] on div "Banco de horas" at bounding box center [558, 113] width 53 height 12
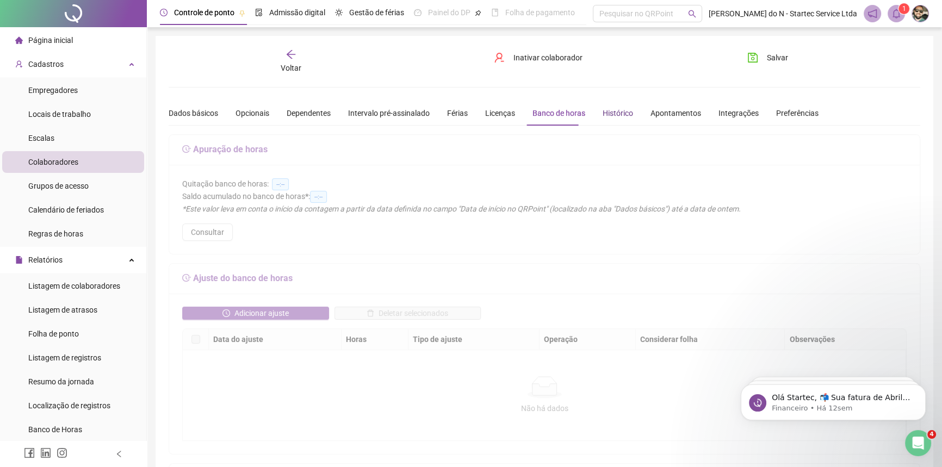
drag, startPoint x: 617, startPoint y: 111, endPoint x: 634, endPoint y: 113, distance: 16.9
click at [617, 112] on div "Histórico" at bounding box center [618, 113] width 30 height 12
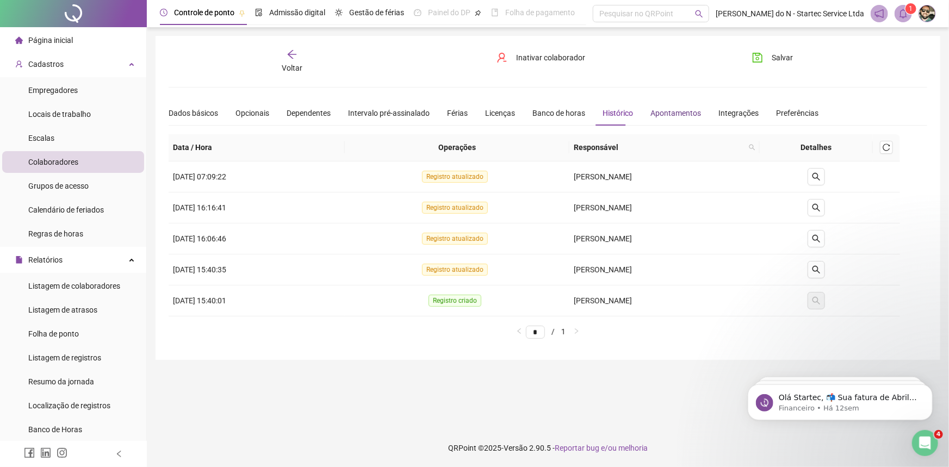
click at [671, 113] on div "Apontamentos" at bounding box center [676, 113] width 51 height 12
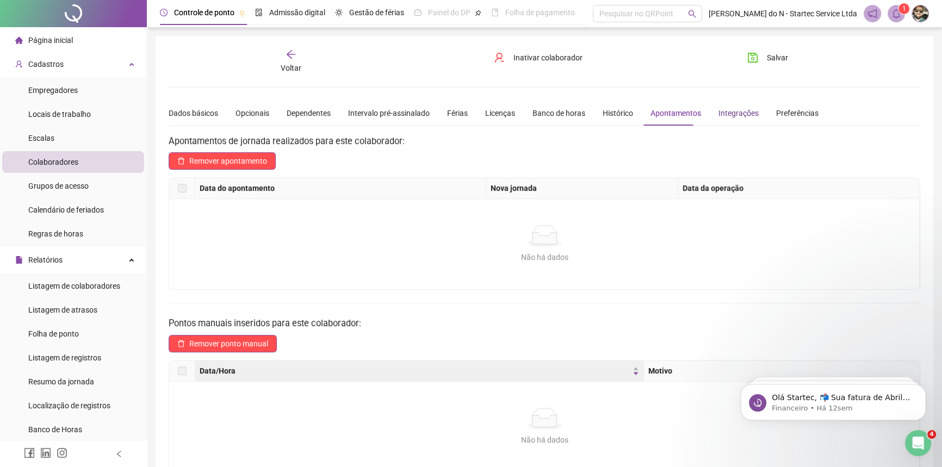
click at [720, 114] on div "Integrações" at bounding box center [738, 113] width 40 height 12
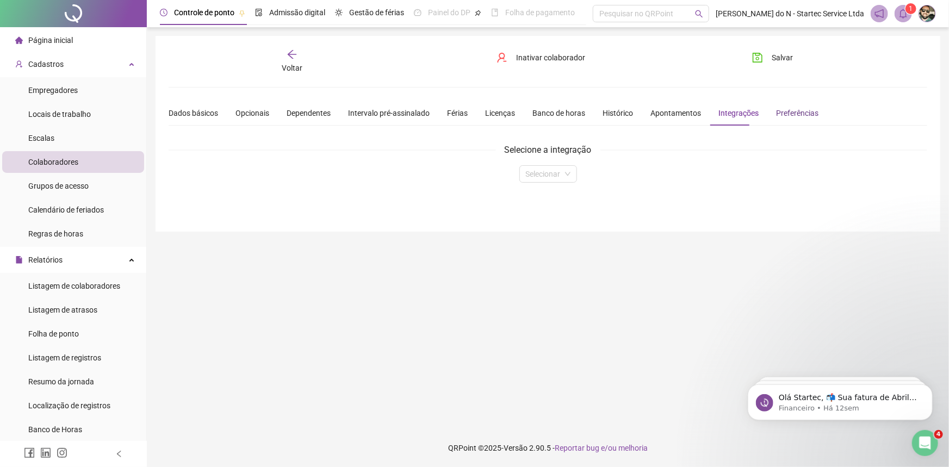
click at [790, 114] on div "Preferências" at bounding box center [797, 113] width 42 height 12
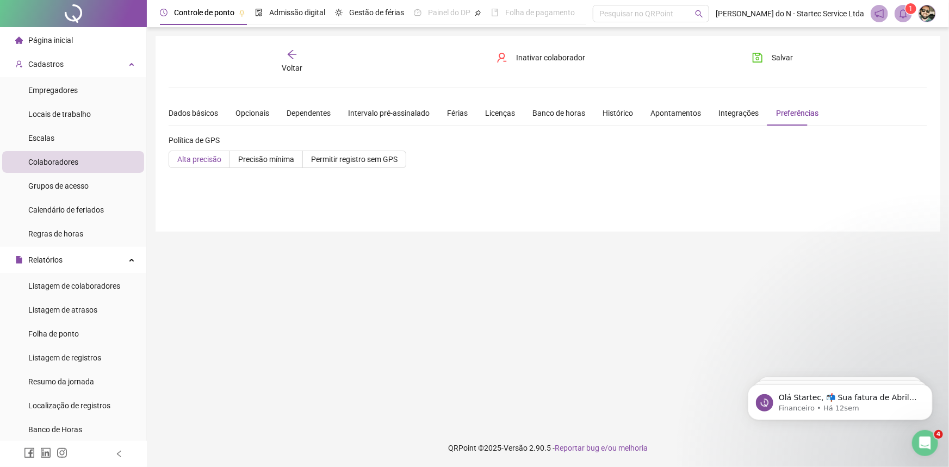
click at [195, 160] on span "Alta precisão" at bounding box center [199, 159] width 44 height 9
click at [196, 159] on span "Alta precisão" at bounding box center [199, 159] width 44 height 9
click at [784, 58] on span "Salvar" at bounding box center [782, 58] width 21 height 12
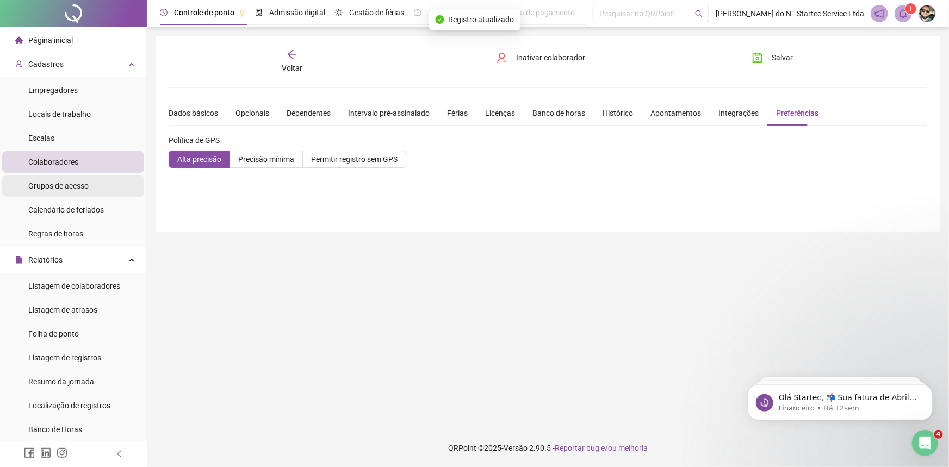
click at [65, 186] on span "Grupos de acesso" at bounding box center [58, 186] width 60 height 9
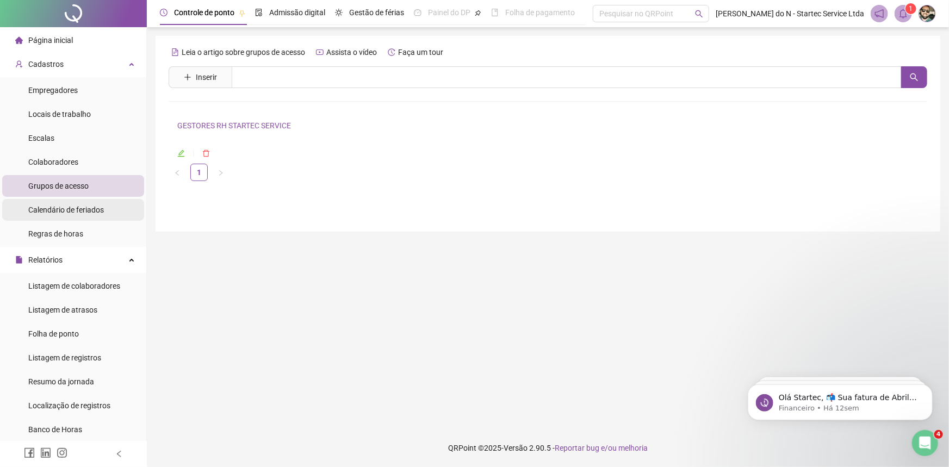
click at [59, 211] on span "Calendário de feriados" at bounding box center [66, 210] width 76 height 9
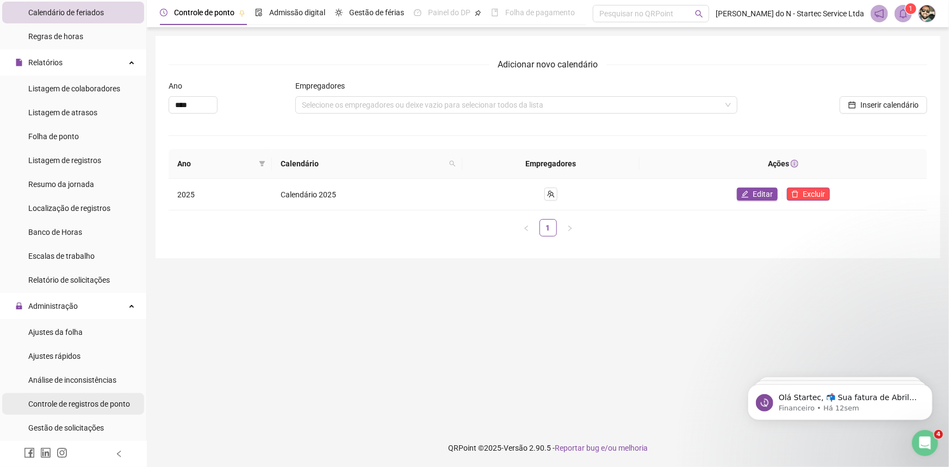
scroll to position [247, 0]
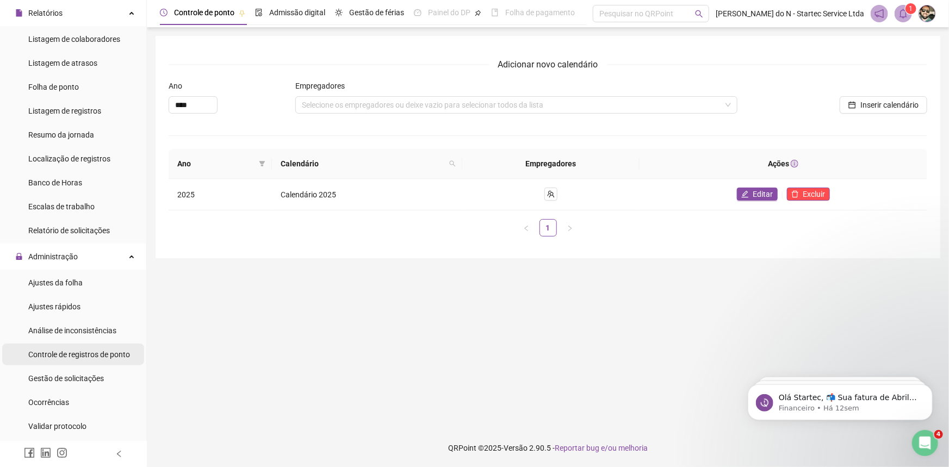
click at [79, 355] on span "Controle de registros de ponto" at bounding box center [79, 354] width 102 height 9
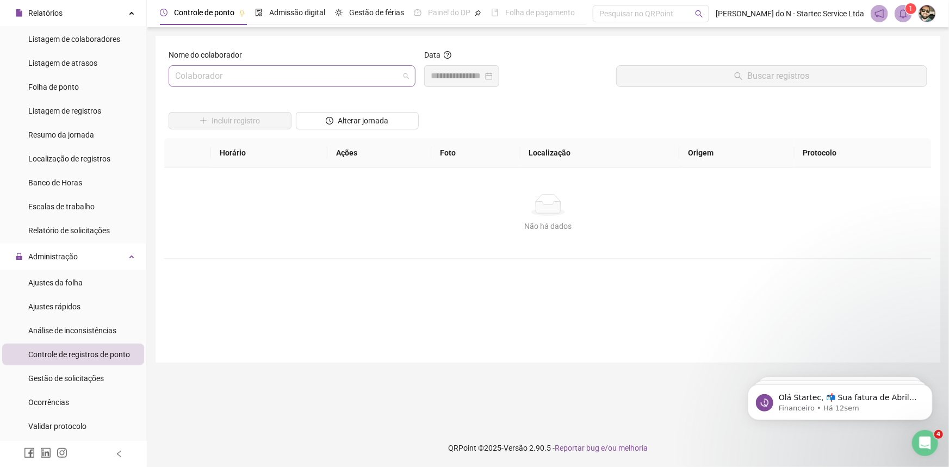
click at [320, 80] on input "search" at bounding box center [287, 76] width 224 height 21
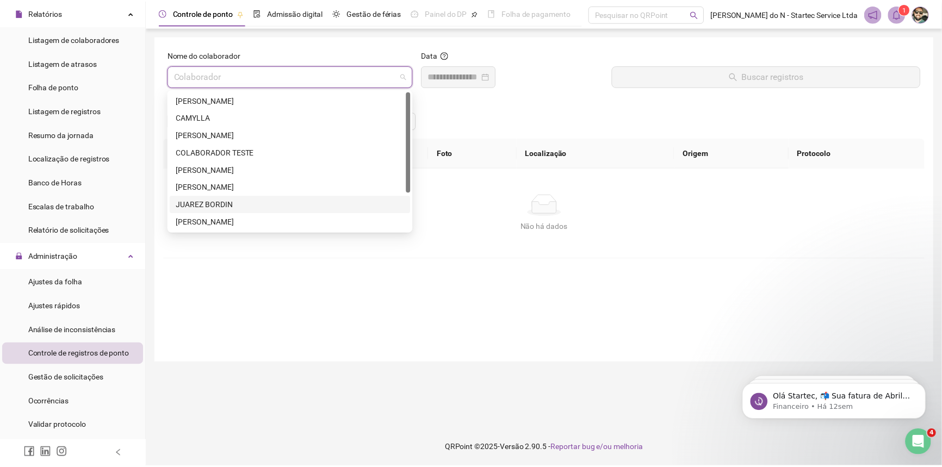
scroll to position [52, 0]
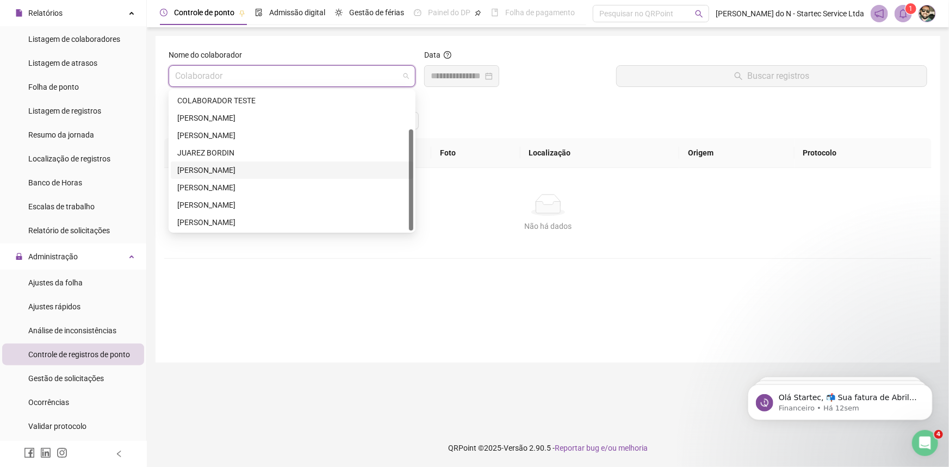
click at [237, 170] on div "[PERSON_NAME]" at bounding box center [292, 170] width 230 height 12
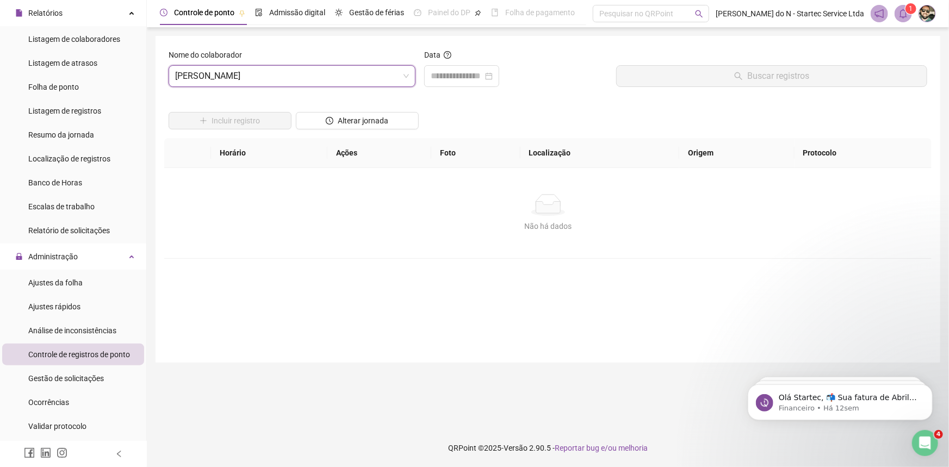
click at [473, 111] on div "Incluir registro Alterar jornada" at bounding box center [547, 117] width 763 height 42
click at [493, 77] on div at bounding box center [462, 76] width 62 height 13
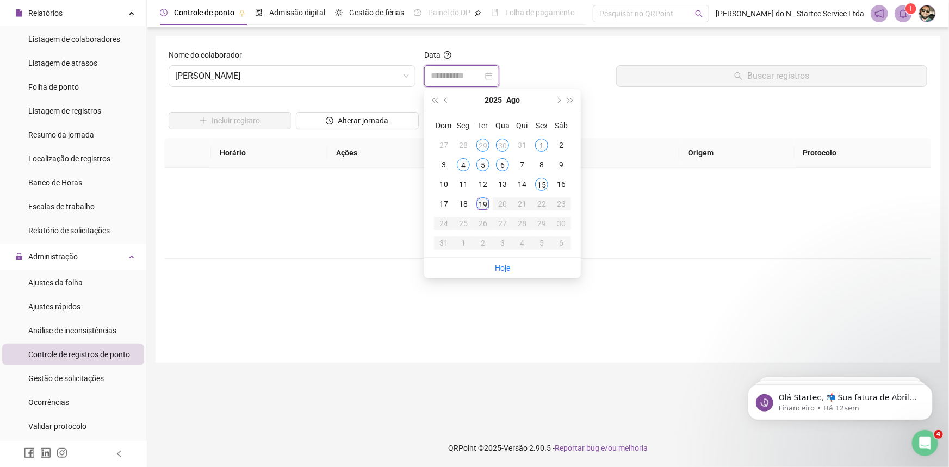
type input "**********"
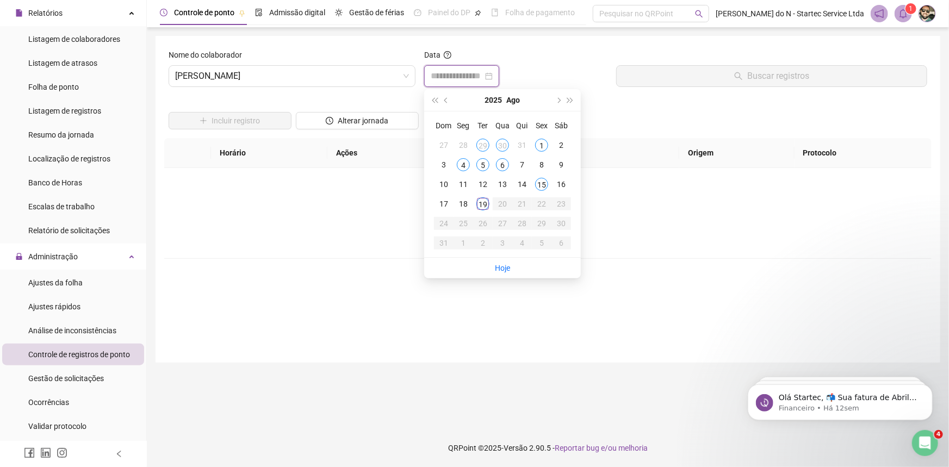
type input "**********"
click at [542, 187] on div "15" at bounding box center [541, 184] width 13 height 13
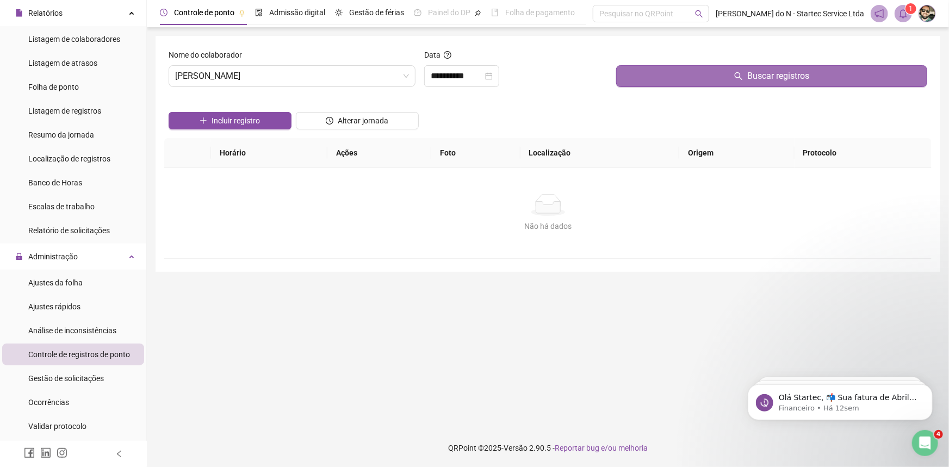
click at [739, 66] on button "Buscar registros" at bounding box center [771, 76] width 311 height 22
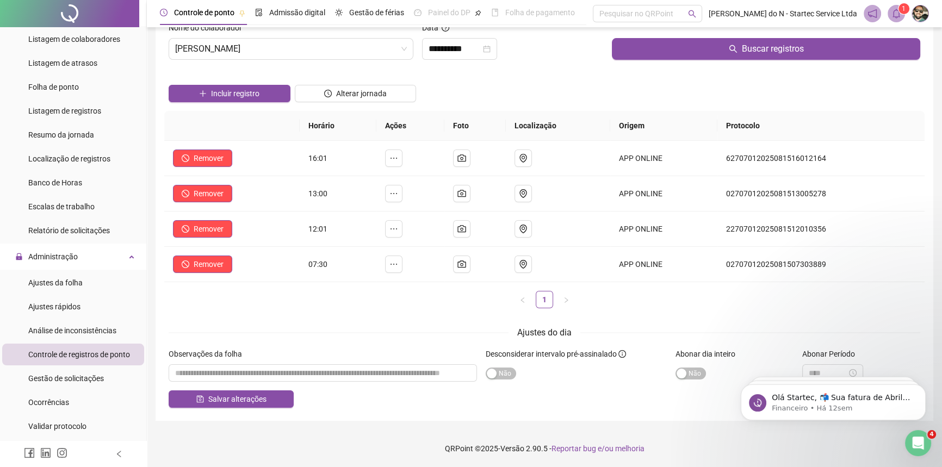
scroll to position [0, 0]
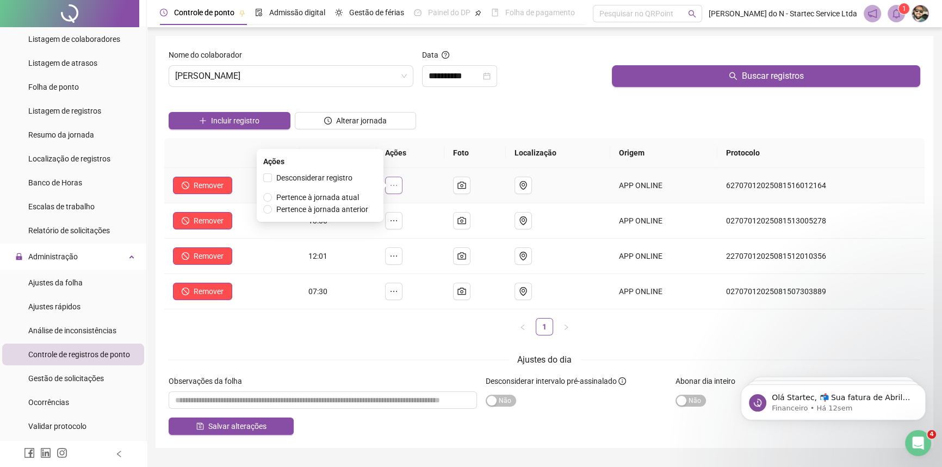
click at [398, 188] on icon "ellipsis" at bounding box center [393, 185] width 9 height 9
